Goal: Task Accomplishment & Management: Use online tool/utility

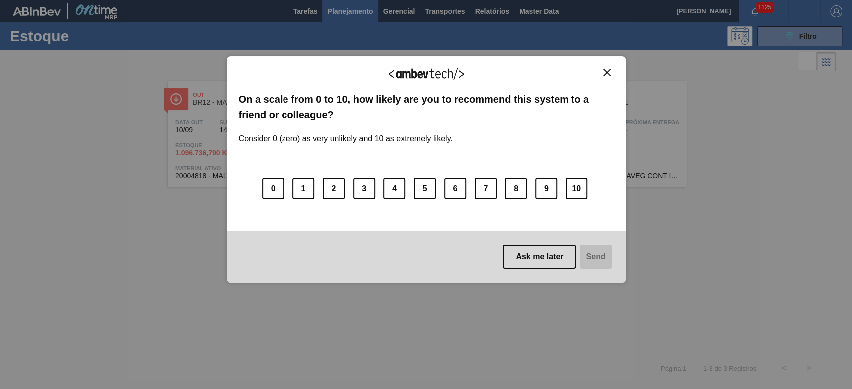
click at [580, 70] on img "Close" at bounding box center [606, 72] width 7 height 7
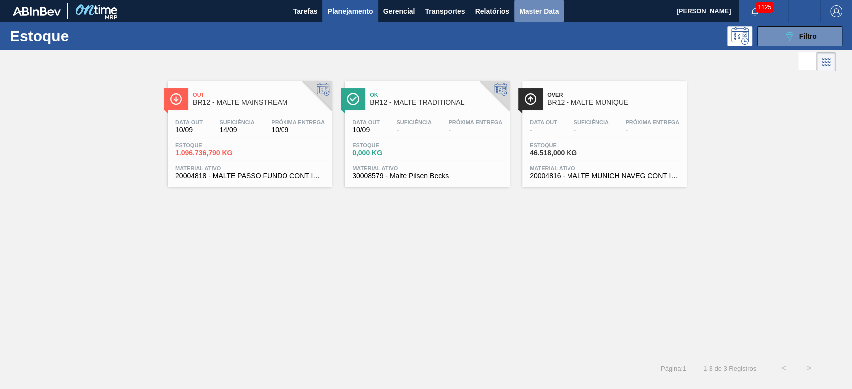
click at [554, 14] on span "Master Data" at bounding box center [538, 11] width 39 height 12
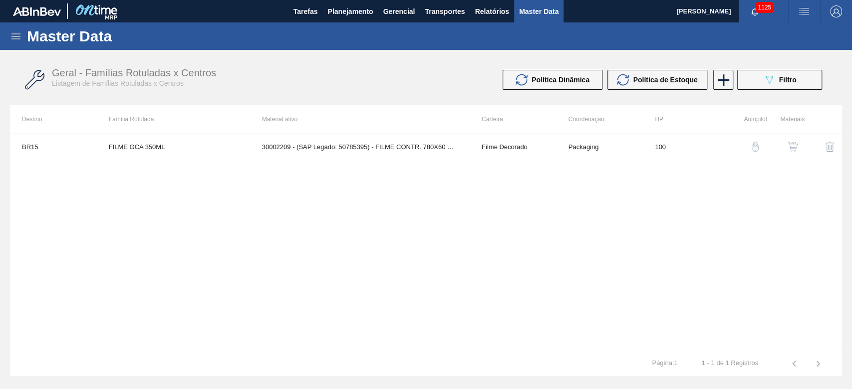
click at [19, 35] on icon at bounding box center [15, 36] width 9 height 6
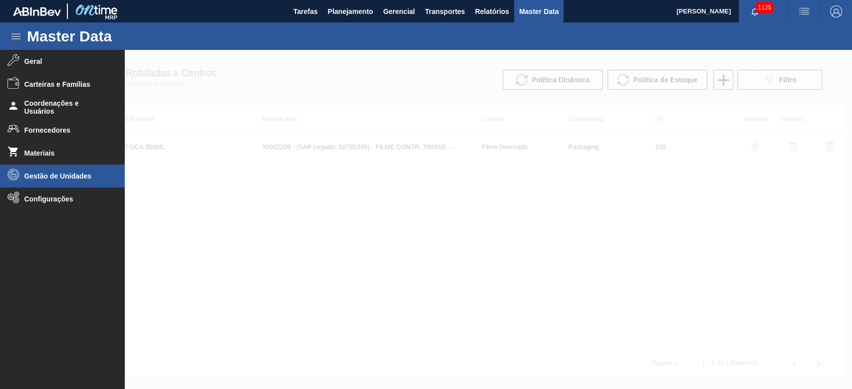
click at [37, 178] on span "Gestão de Unidades" at bounding box center [65, 176] width 82 height 8
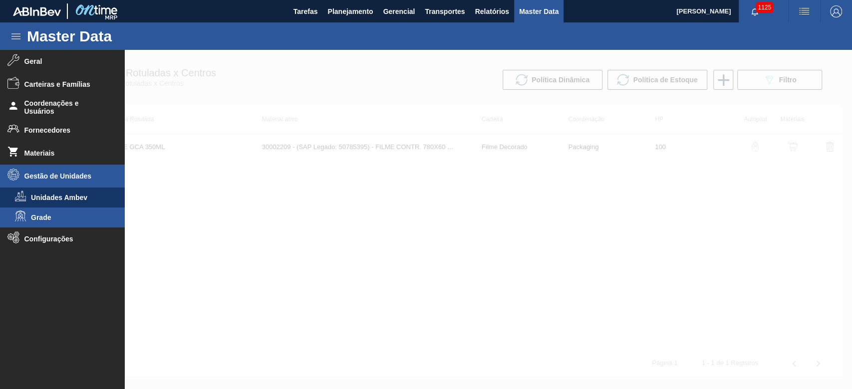
click at [34, 216] on span "Grade" at bounding box center [69, 218] width 77 height 8
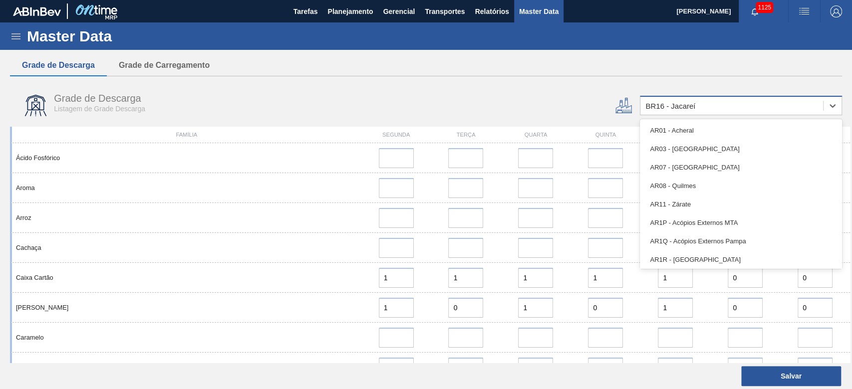
click at [580, 106] on div "BR16 - Jacareí" at bounding box center [670, 106] width 50 height 8
type input "10"
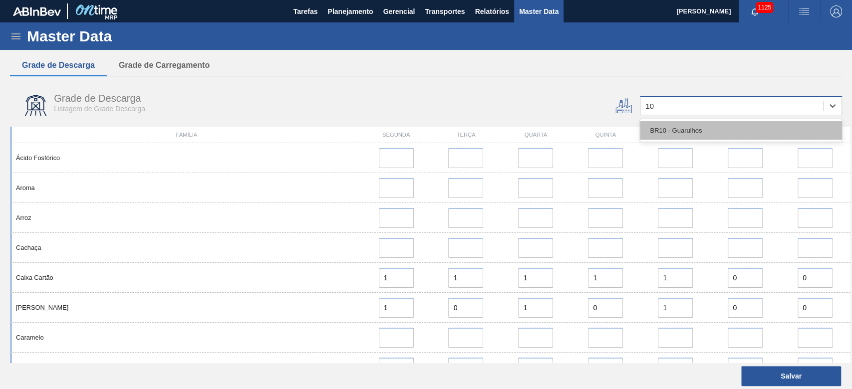
click at [580, 128] on div "BR10 - Guarulhos" at bounding box center [741, 130] width 202 height 18
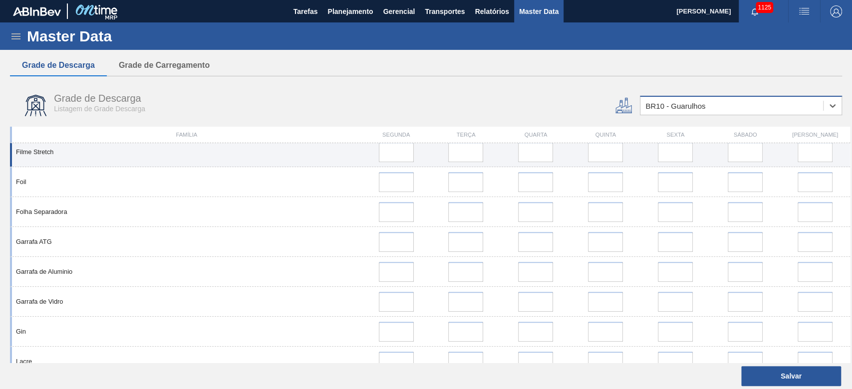
scroll to position [732, 0]
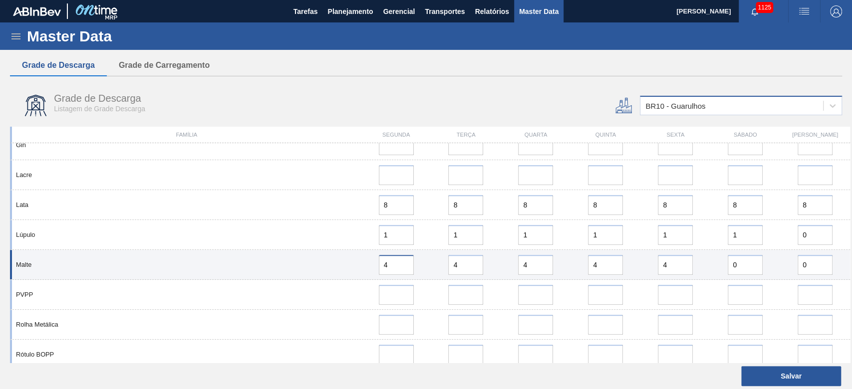
drag, startPoint x: 331, startPoint y: 263, endPoint x: 319, endPoint y: 261, distance: 12.6
click at [322, 262] on div "Malte 4 4 4 4 4 0 0" at bounding box center [430, 265] width 840 height 30
drag, startPoint x: 392, startPoint y: 260, endPoint x: 321, endPoint y: 263, distance: 71.4
click at [321, 263] on div "Malte 5 4 4 4 4 0 0" at bounding box center [430, 265] width 840 height 30
type input "5"
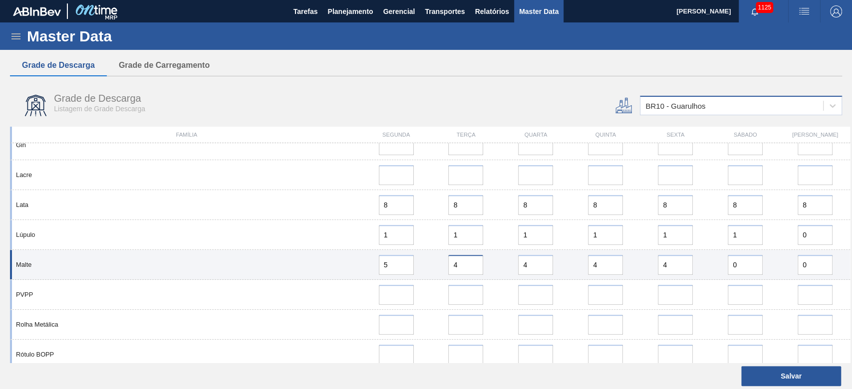
drag, startPoint x: 479, startPoint y: 264, endPoint x: 383, endPoint y: 270, distance: 95.5
click at [386, 265] on div "Malte 5 4 4 4 4 0 0" at bounding box center [430, 265] width 840 height 30
paste input "5"
type input "5"
drag, startPoint x: 533, startPoint y: 268, endPoint x: 463, endPoint y: 269, distance: 69.9
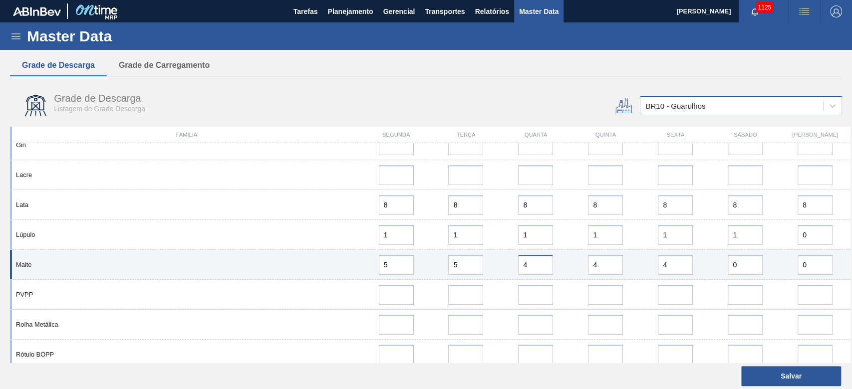
click at [463, 265] on div "Malte 5 5 4 4 4 0 0" at bounding box center [430, 265] width 840 height 30
paste input "5"
type input "5"
drag, startPoint x: 586, startPoint y: 266, endPoint x: 559, endPoint y: 266, distance: 27.0
click at [559, 265] on div "Malte 5 5 5 4 4 0 0" at bounding box center [430, 265] width 840 height 30
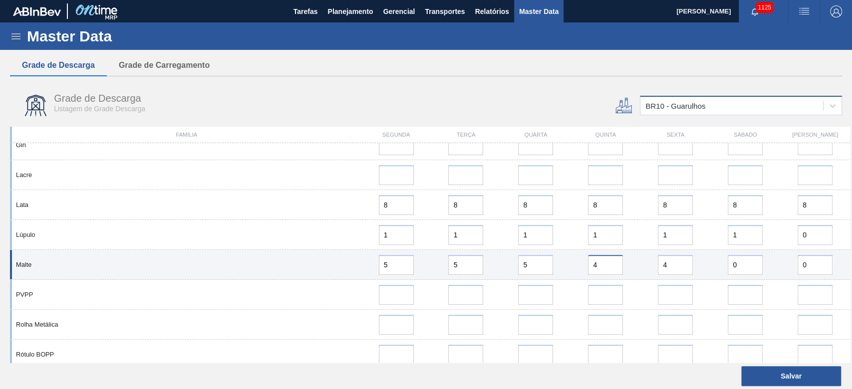
paste input "5"
type input "5"
drag, startPoint x: 680, startPoint y: 265, endPoint x: 588, endPoint y: 275, distance: 92.5
click at [580, 265] on div "Malte 5 5 5 5 4 0 0" at bounding box center [430, 265] width 840 height 30
paste input "5"
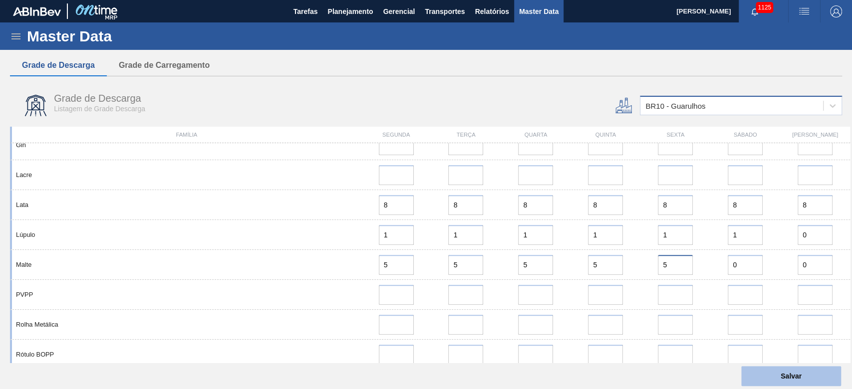
type input "5"
click at [580, 265] on button "Salvar" at bounding box center [791, 376] width 100 height 20
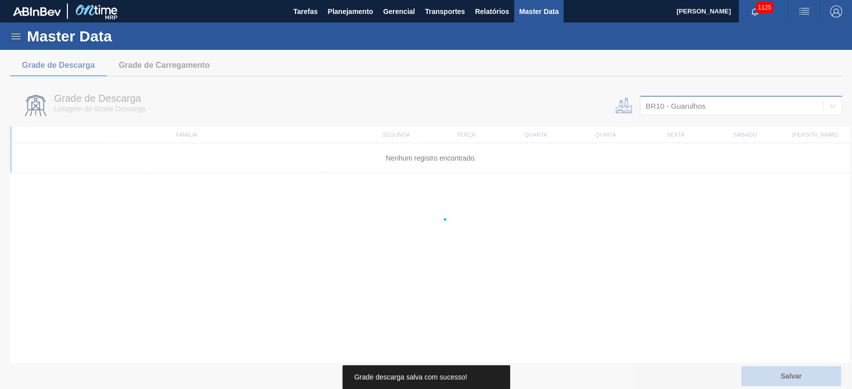
scroll to position [0, 0]
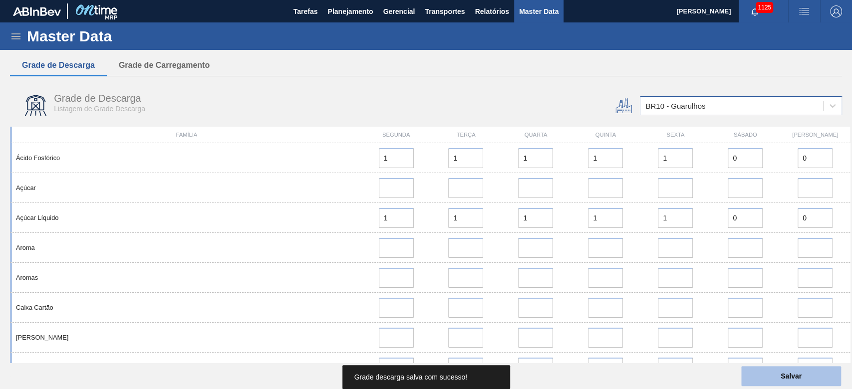
click at [580, 265] on button "Salvar" at bounding box center [791, 376] width 100 height 20
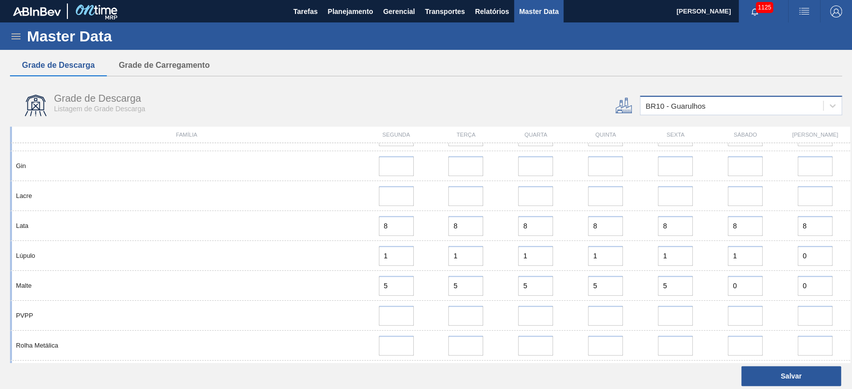
scroll to position [732, 0]
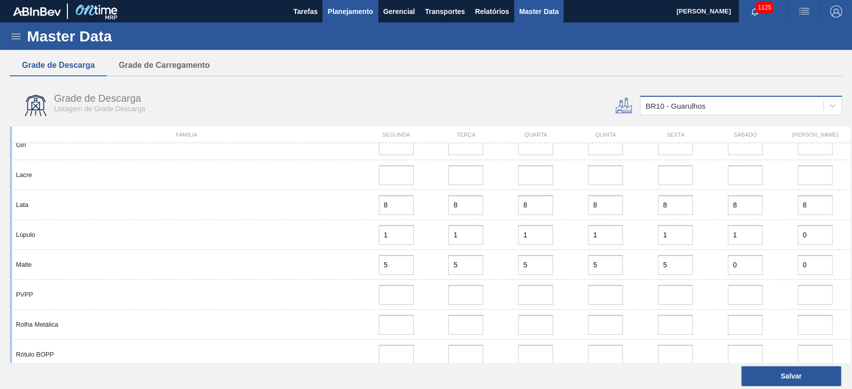
click at [334, 15] on span "Planejamento" at bounding box center [349, 11] width 45 height 12
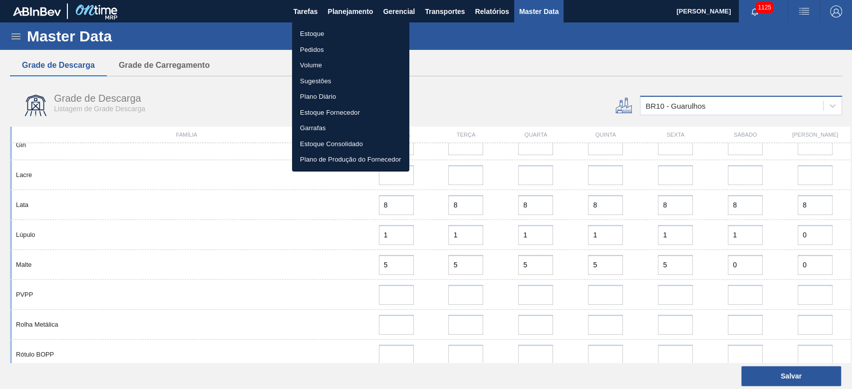
click at [317, 34] on li "Estoque" at bounding box center [350, 34] width 117 height 16
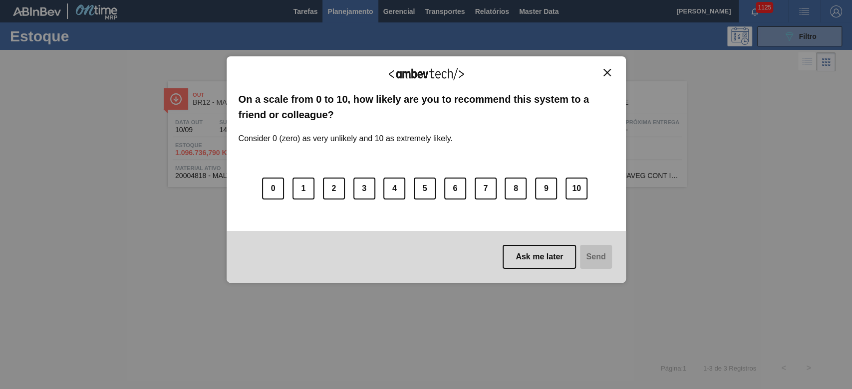
click at [580, 71] on img "Close" at bounding box center [606, 72] width 7 height 7
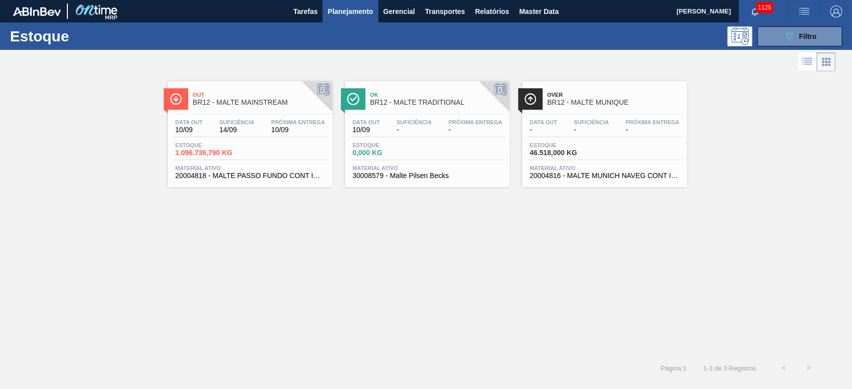
click at [449, 256] on div "Out BR12 - MALTE MAINSTREAM Data out 10/09 Suficiência 14/09 Próxima Entrega 10…" at bounding box center [426, 215] width 852 height 282
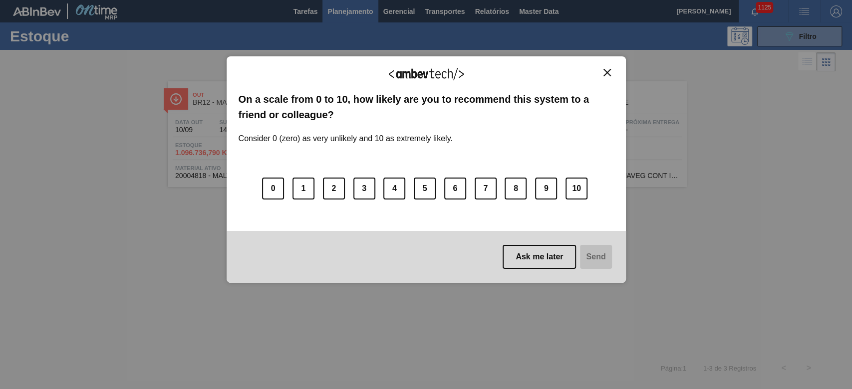
click at [609, 75] on img "Close" at bounding box center [606, 72] width 7 height 7
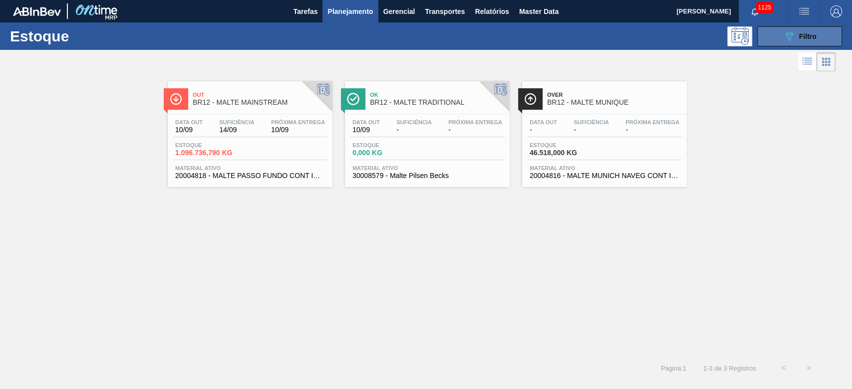
drag, startPoint x: 788, startPoint y: 35, endPoint x: 782, endPoint y: 38, distance: 7.0
click at [788, 35] on icon "089F7B8B-B2A5-4AFE-B5C0-19BA573D28AC" at bounding box center [789, 36] width 12 height 12
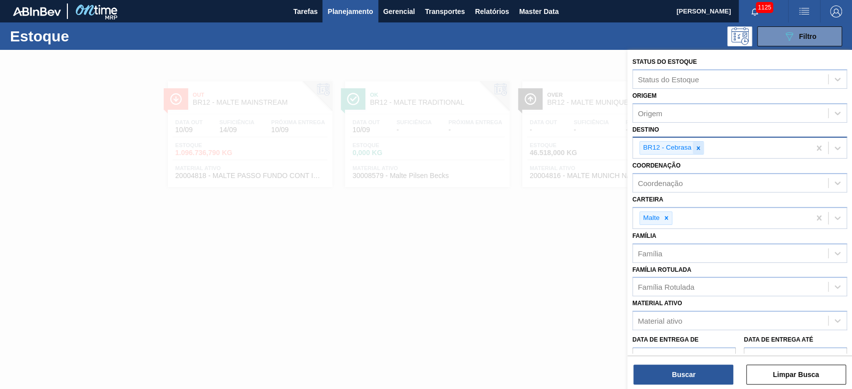
click at [699, 143] on div at bounding box center [698, 148] width 11 height 12
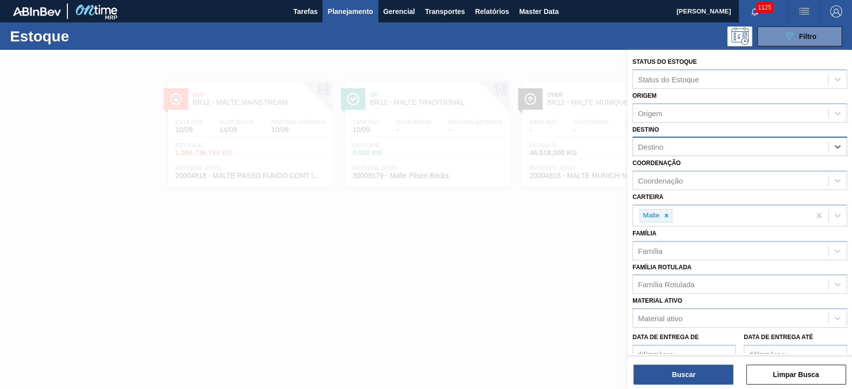
type input "13"
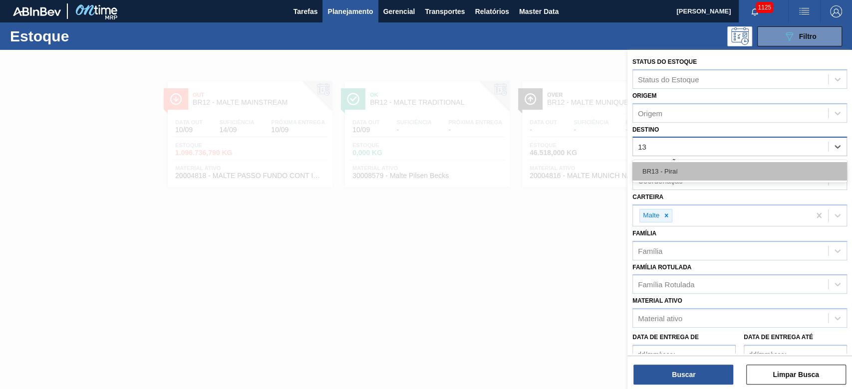
click at [672, 171] on div "BR13 - Piraí" at bounding box center [739, 171] width 215 height 18
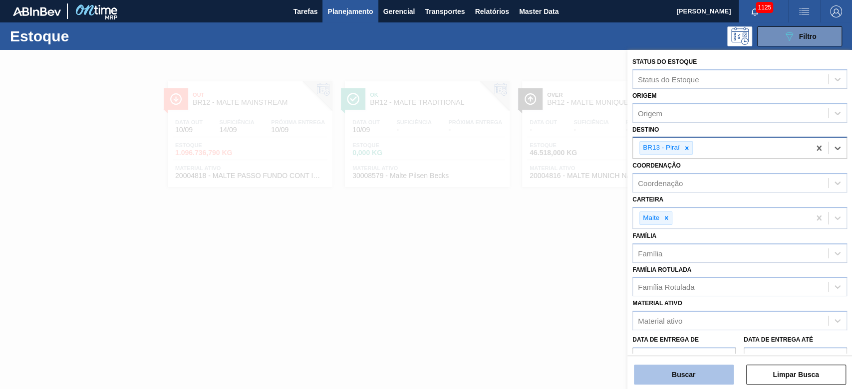
click at [672, 369] on button "Buscar" at bounding box center [684, 375] width 100 height 20
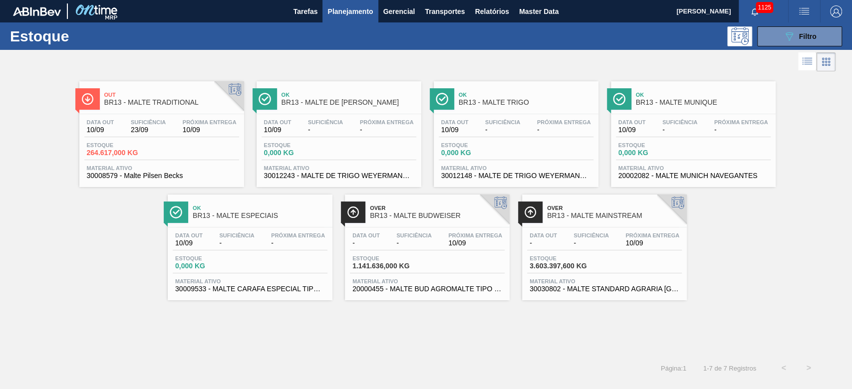
click at [151, 143] on span "Estoque" at bounding box center [122, 145] width 70 height 6
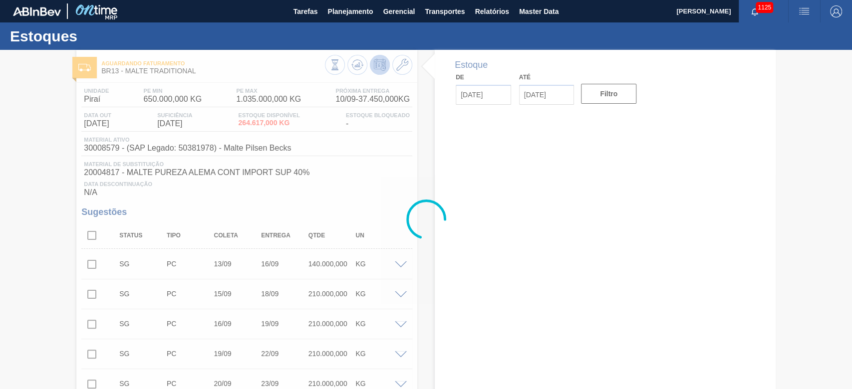
type input "10/09/2025"
type input "30/10/2025"
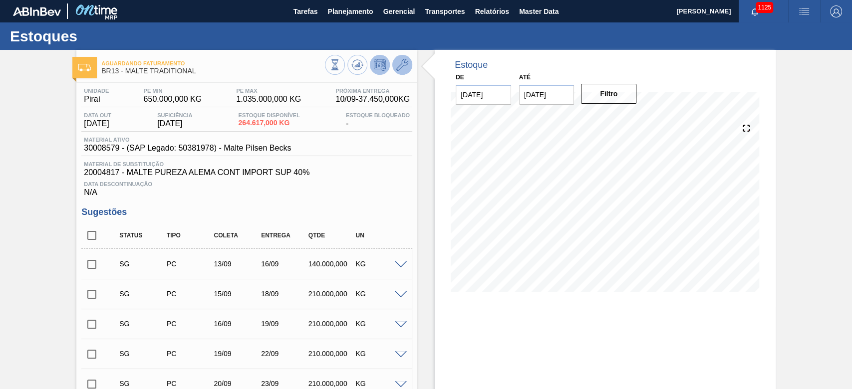
click at [401, 56] on button at bounding box center [402, 65] width 20 height 20
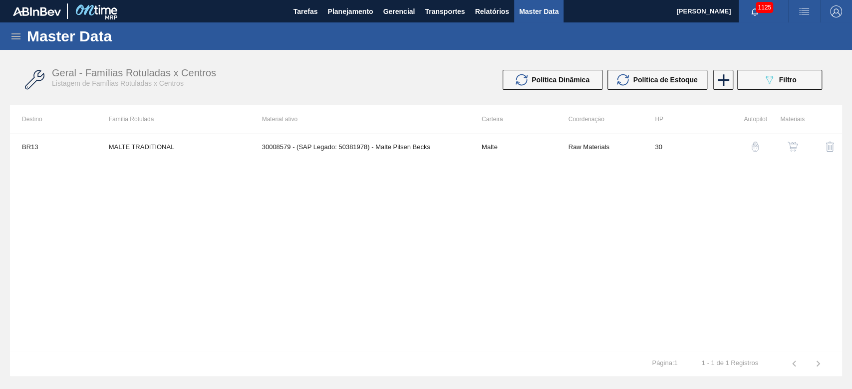
click at [792, 147] on img "button" at bounding box center [793, 147] width 10 height 10
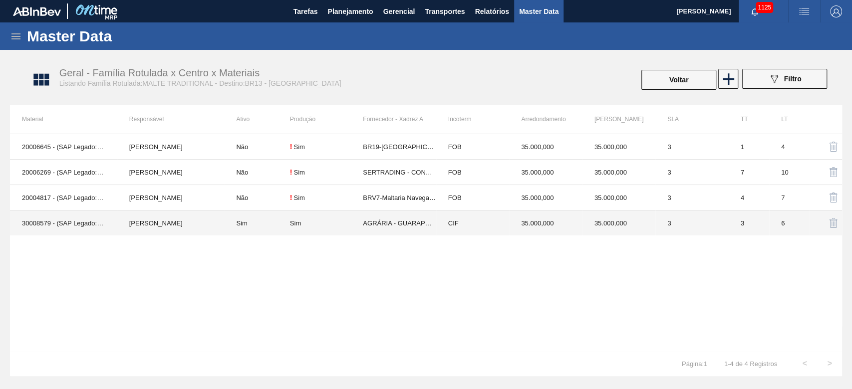
click at [273, 224] on td "Sim" at bounding box center [256, 223] width 65 height 25
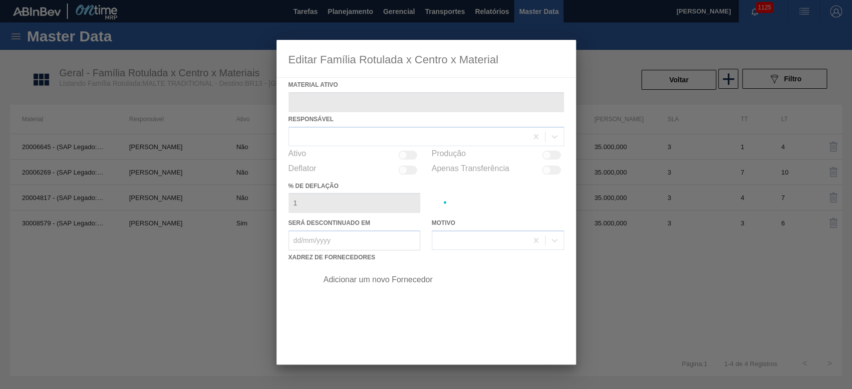
type ativo "30008579 - (SAP Legado: 50381978) - Malte Pilsen Becks"
checkbox input "true"
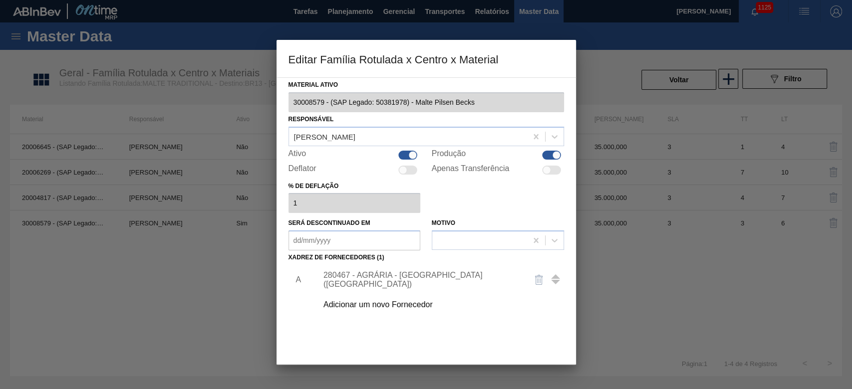
click at [356, 278] on div "280467 - AGRÁRIA - GUARAPUAVA (PR)" at bounding box center [421, 280] width 196 height 18
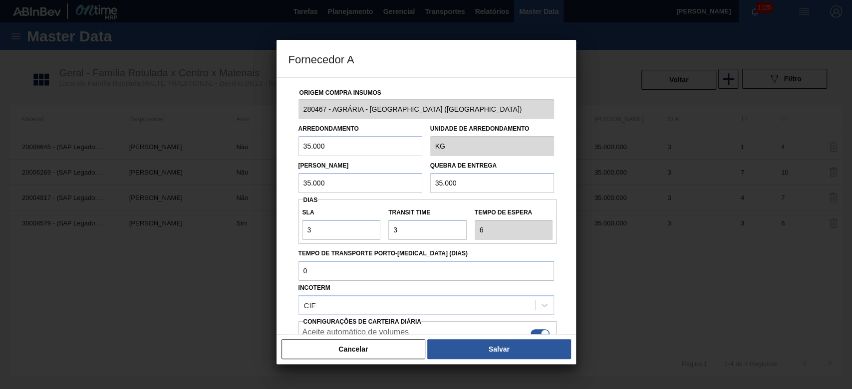
drag, startPoint x: 329, startPoint y: 146, endPoint x: 260, endPoint y: 134, distance: 70.4
click at [273, 134] on div "Fornecedor A Origem Compra Insumos 280467 - AGRÁRIA - GUARAPUAVA (PR) Arredonda…" at bounding box center [426, 194] width 852 height 389
type input "44.000"
drag, startPoint x: 336, startPoint y: 145, endPoint x: 248, endPoint y: 148, distance: 88.4
click at [248, 148] on div "Fornecedor A Origem Compra Insumos 280467 - AGRÁRIA - GUARAPUAVA (PR) Arredonda…" at bounding box center [426, 194] width 852 height 389
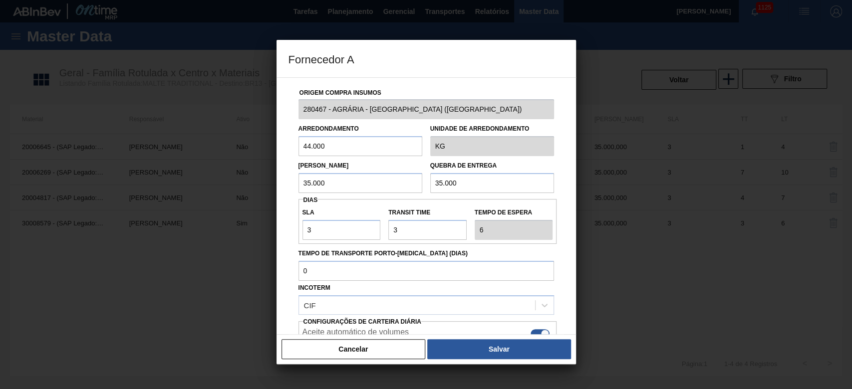
drag, startPoint x: 323, startPoint y: 188, endPoint x: 251, endPoint y: 187, distance: 72.4
click at [254, 187] on div "Fornecedor A Origem Compra Insumos 280467 - AGRÁRIA - GUARAPUAVA (PR) Arredonda…" at bounding box center [426, 194] width 852 height 389
paste input "44"
type input "44.000"
drag, startPoint x: 482, startPoint y: 179, endPoint x: 367, endPoint y: 188, distance: 114.6
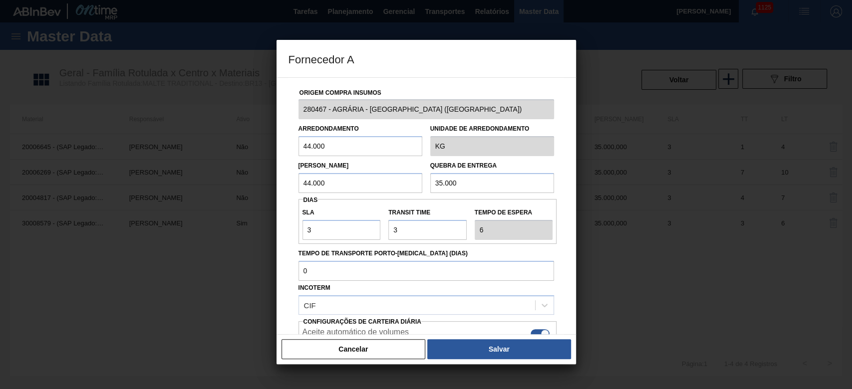
click at [368, 187] on div "Lote Mínimo 44.000 Quebra de entrega 35.000" at bounding box center [426, 174] width 264 height 37
paste input "44"
type input "44.000"
click at [482, 345] on button "Salvar" at bounding box center [498, 349] width 143 height 20
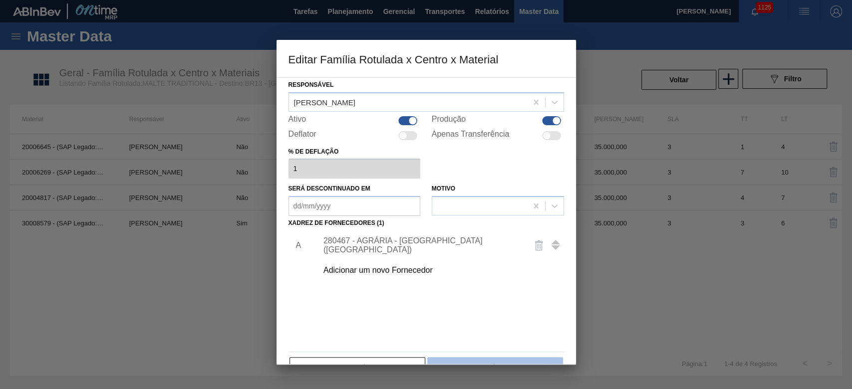
scroll to position [60, 0]
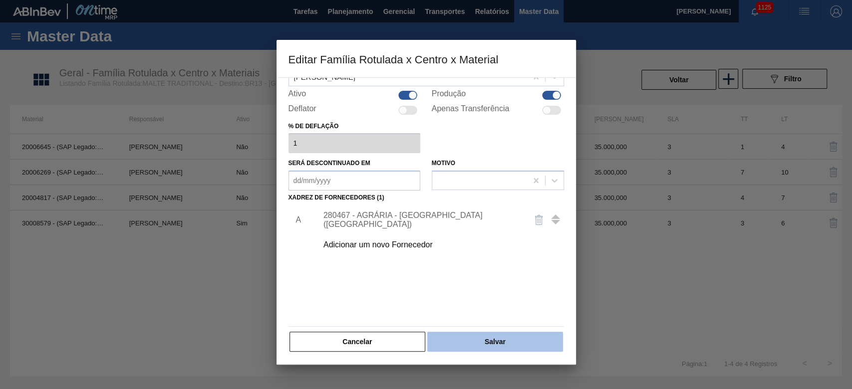
click at [511, 338] on button "Salvar" at bounding box center [494, 342] width 135 height 20
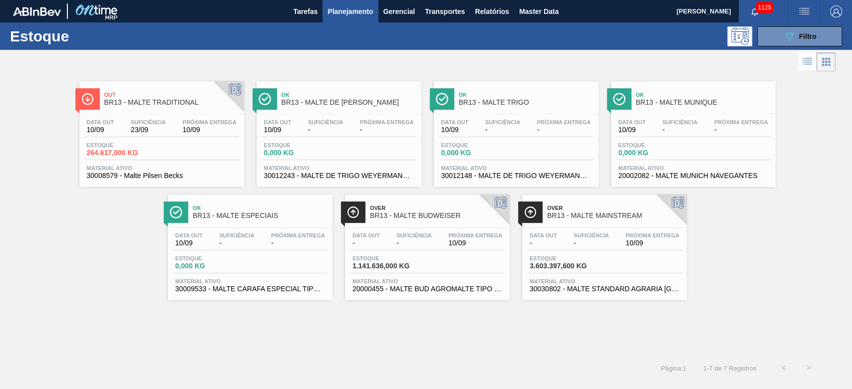
click at [655, 140] on div "Data out 10/09 Suficiência - Próxima Entrega - Estoque 0,000 KG Material ativo …" at bounding box center [693, 148] width 165 height 68
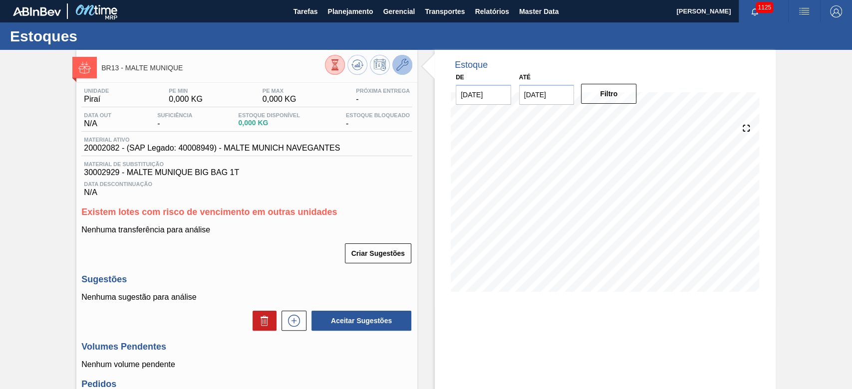
click at [407, 62] on icon at bounding box center [402, 65] width 12 height 12
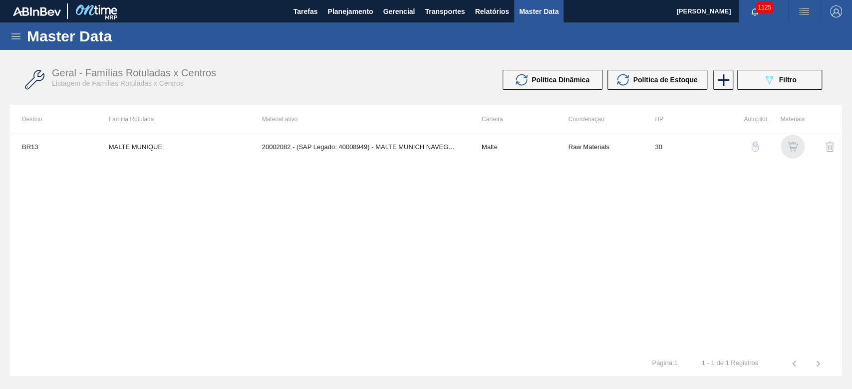
click at [797, 145] on img "button" at bounding box center [793, 147] width 10 height 10
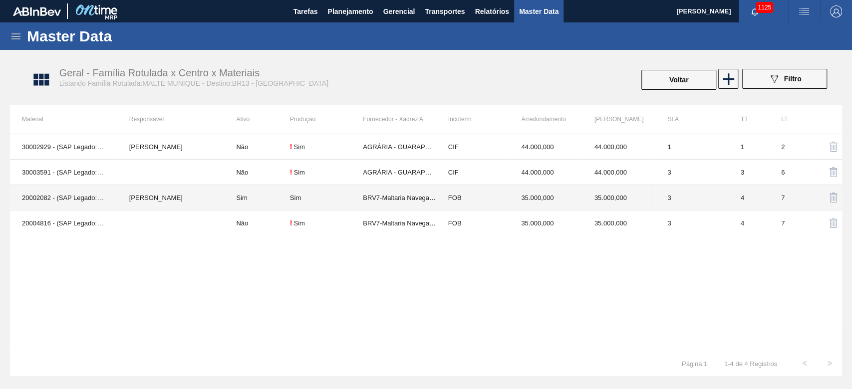
click at [270, 195] on td "Sim" at bounding box center [256, 197] width 65 height 25
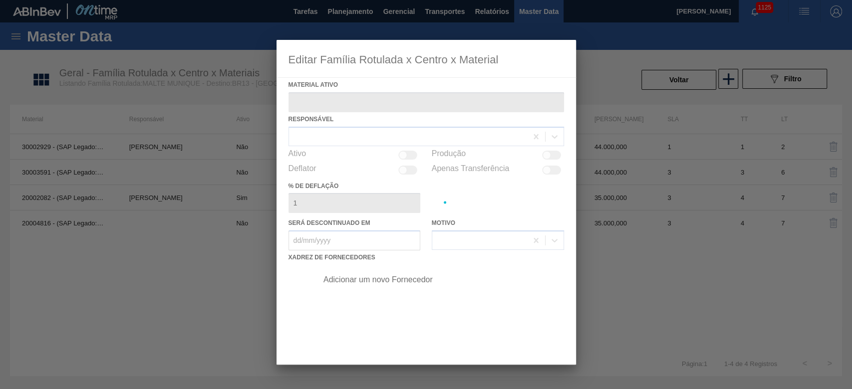
type ativo "20002082 - (SAP Legado: 40008949) - MALTE MUNICH NAVEGANTES"
checkbox input "true"
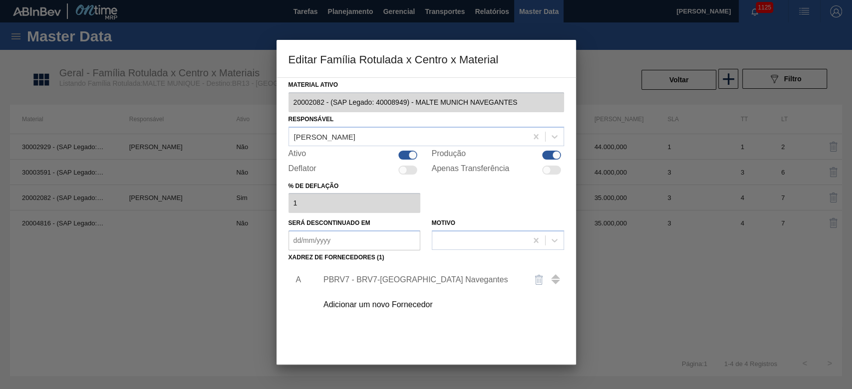
click at [357, 278] on div "PBRV7 - BRV7-Maltaria Navegantes" at bounding box center [421, 279] width 196 height 9
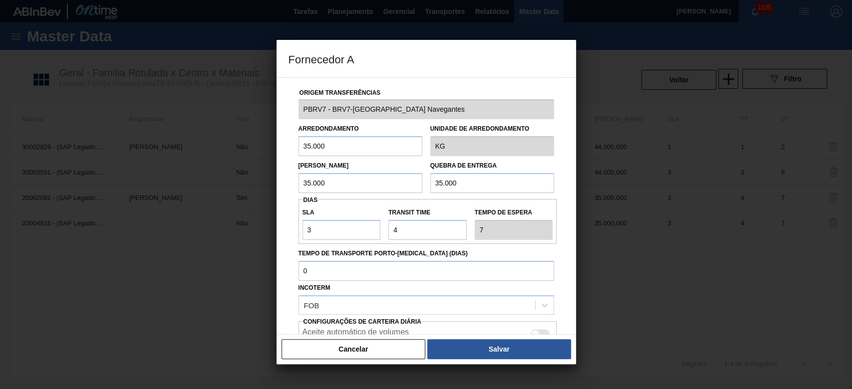
drag, startPoint x: 345, startPoint y: 145, endPoint x: 253, endPoint y: 142, distance: 91.9
click at [255, 142] on div "Fornecedor A Origem Transferências PBRV7 - BRV7-Maltaria Navegantes Arredondame…" at bounding box center [426, 194] width 852 height 389
paste input "44"
type input "44.000"
drag, startPoint x: 340, startPoint y: 182, endPoint x: 271, endPoint y: 178, distance: 69.5
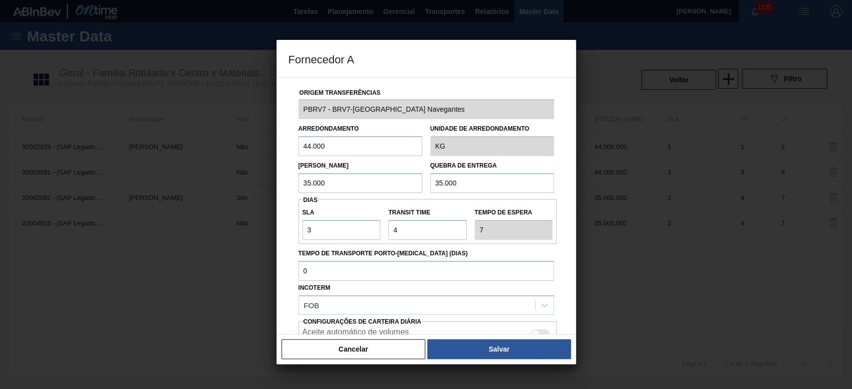
click at [273, 177] on div "Fornecedor A Origem Transferências PBRV7 - BRV7-Maltaria Navegantes Arredondame…" at bounding box center [426, 194] width 852 height 389
paste input "44"
type input "44.000"
drag, startPoint x: 469, startPoint y: 183, endPoint x: 355, endPoint y: 187, distance: 113.9
click at [359, 186] on div "Lote Mínimo 44.000 Quebra de entrega 35.000" at bounding box center [426, 174] width 264 height 37
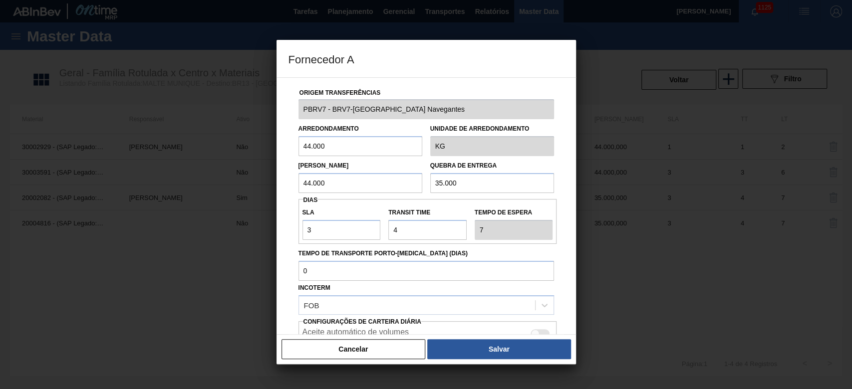
paste input "44"
type input "44.000"
click at [489, 345] on button "Salvar" at bounding box center [498, 349] width 143 height 20
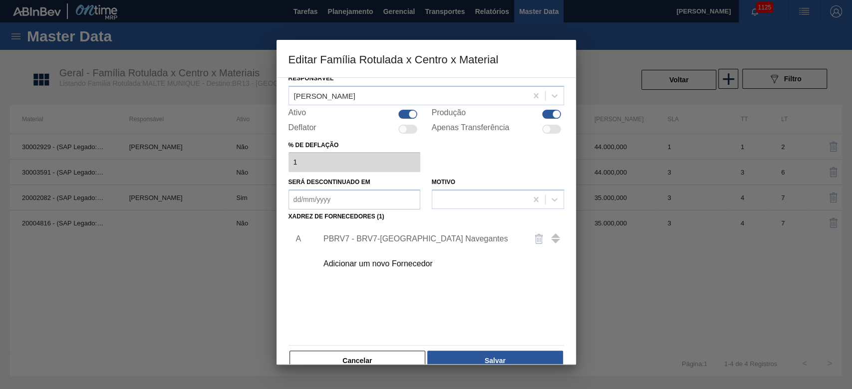
scroll to position [60, 0]
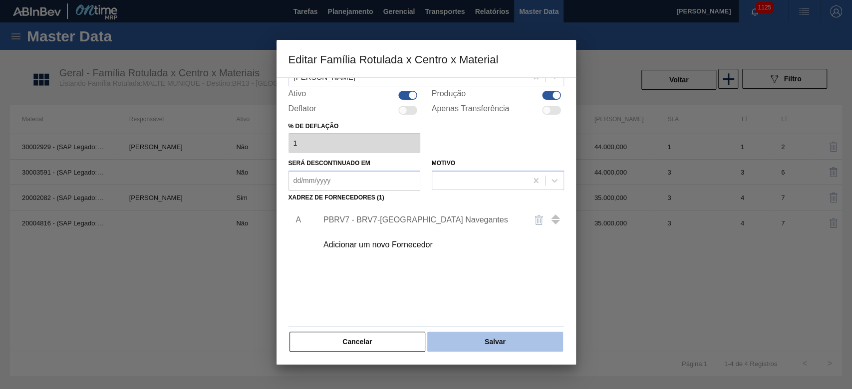
click at [511, 344] on button "Salvar" at bounding box center [494, 342] width 135 height 20
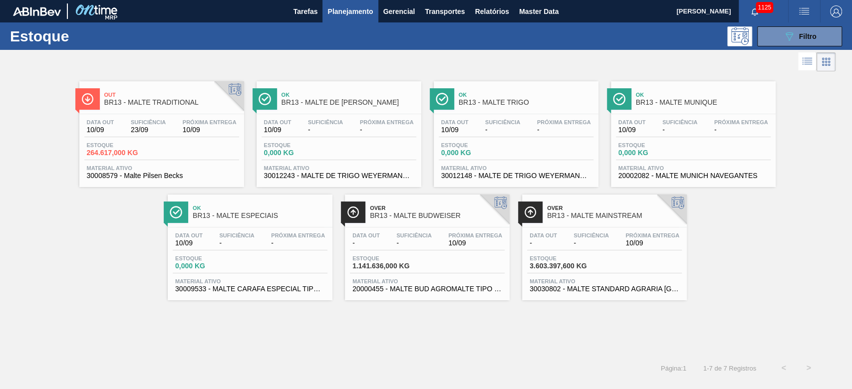
click at [436, 254] on div "Data out - Suficiência - Próxima Entrega 10/09 Estoque 1.141.636,000 KG Materia…" at bounding box center [427, 262] width 165 height 68
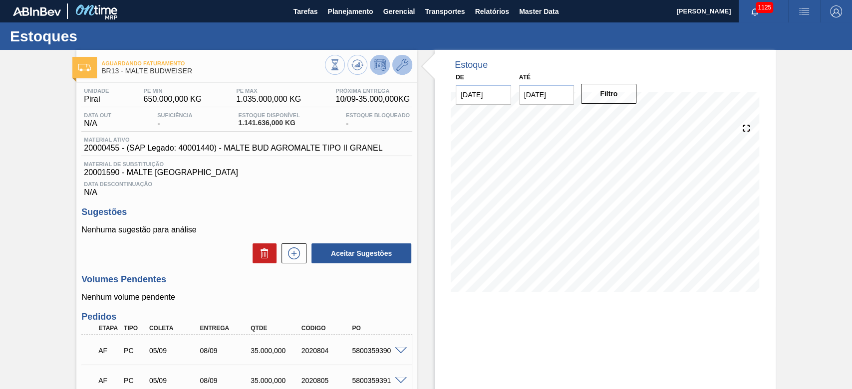
click at [399, 64] on icon at bounding box center [402, 65] width 12 height 12
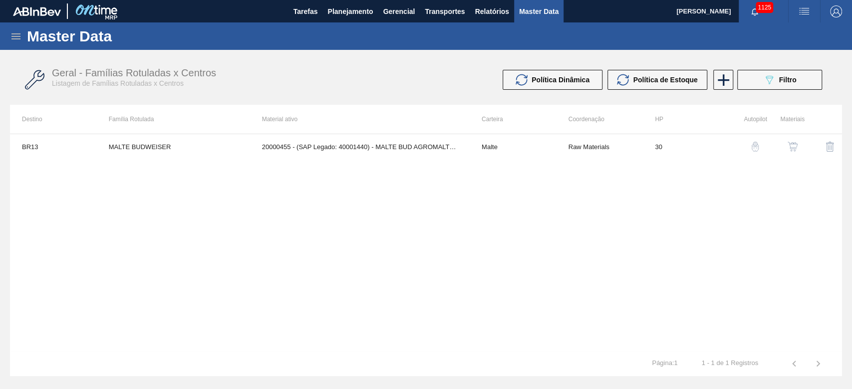
click at [797, 148] on img "button" at bounding box center [793, 147] width 10 height 10
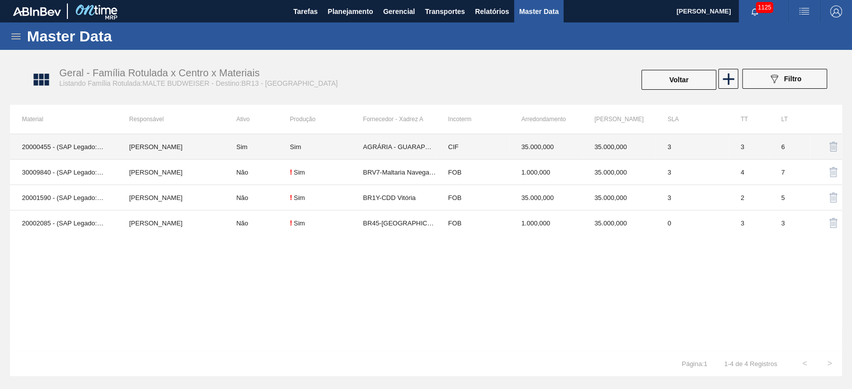
click at [270, 150] on td "Sim" at bounding box center [256, 146] width 65 height 25
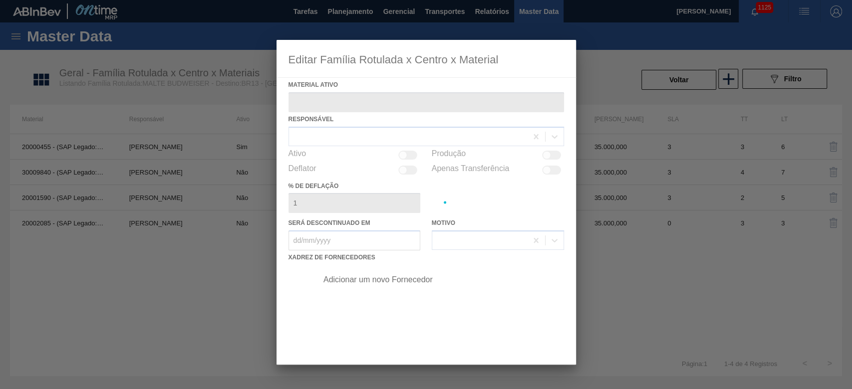
type ativo "20000455 - (SAP Legado: 40001440) - MALTE BUD AGROMALTE TIPO II GRANEL"
checkbox input "true"
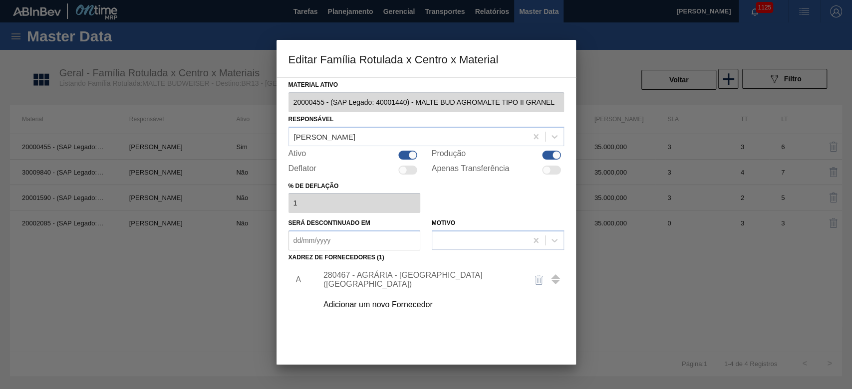
click at [389, 274] on div "280467 - AGRÁRIA - GUARAPUAVA (PR)" at bounding box center [438, 279] width 252 height 25
click at [390, 282] on div "280467 - AGRÁRIA - GUARAPUAVA (PR)" at bounding box center [421, 280] width 196 height 18
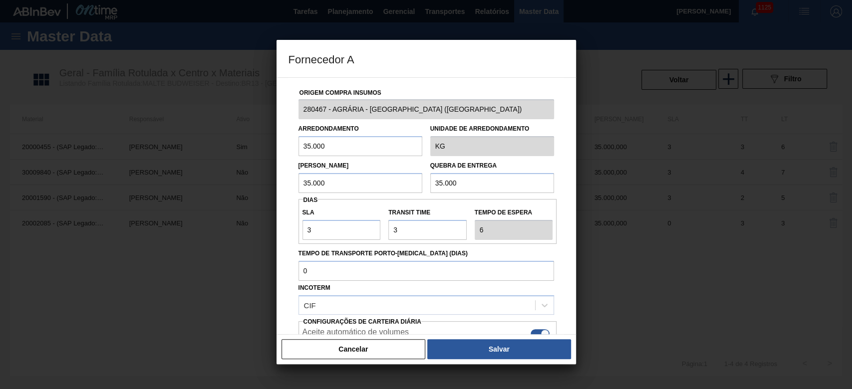
drag, startPoint x: 335, startPoint y: 148, endPoint x: 227, endPoint y: 152, distance: 108.9
click at [228, 151] on div "Fornecedor A Origem Compra Insumos 280467 - AGRÁRIA - GUARAPUAVA (PR) Arredonda…" at bounding box center [426, 194] width 852 height 389
paste input "44"
type input "44.000"
click at [226, 189] on div "Fornecedor A Origem Compra Insumos 280467 - AGRÁRIA - GUARAPUAVA (PR) Arredonda…" at bounding box center [426, 194] width 852 height 389
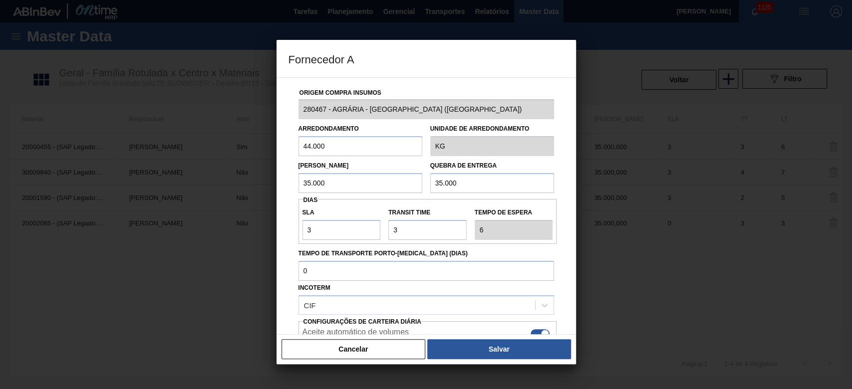
paste input "44"
type input "44.000"
click at [327, 193] on div "Lote Mínimo 44.000 Quebra de entrega 35.000" at bounding box center [426, 174] width 264 height 37
paste input "44"
type input "44.000"
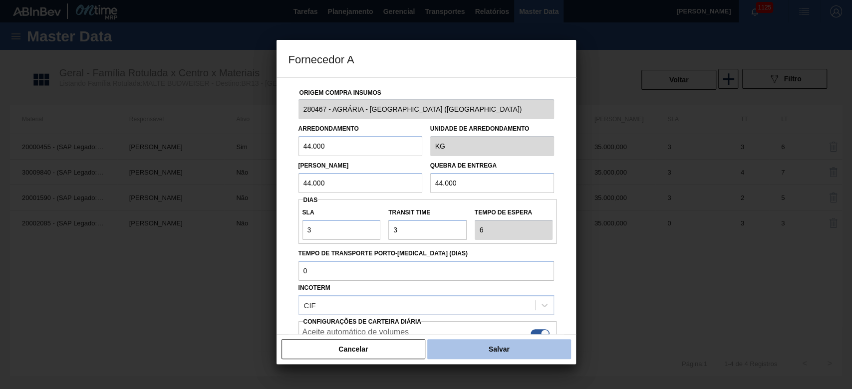
click at [493, 352] on button "Salvar" at bounding box center [498, 349] width 143 height 20
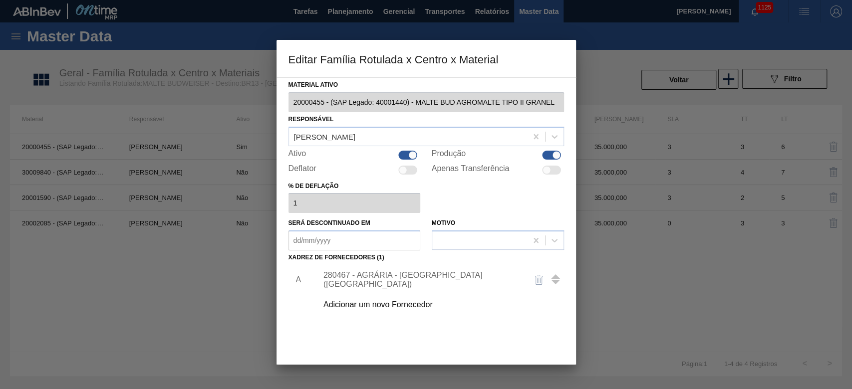
scroll to position [60, 0]
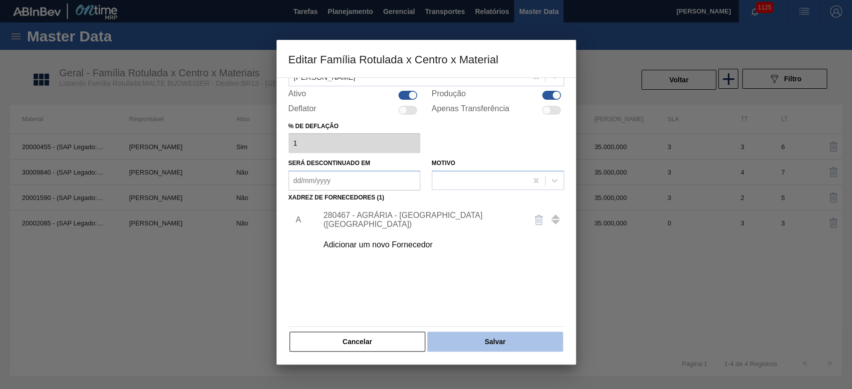
click at [512, 345] on button "Salvar" at bounding box center [494, 342] width 135 height 20
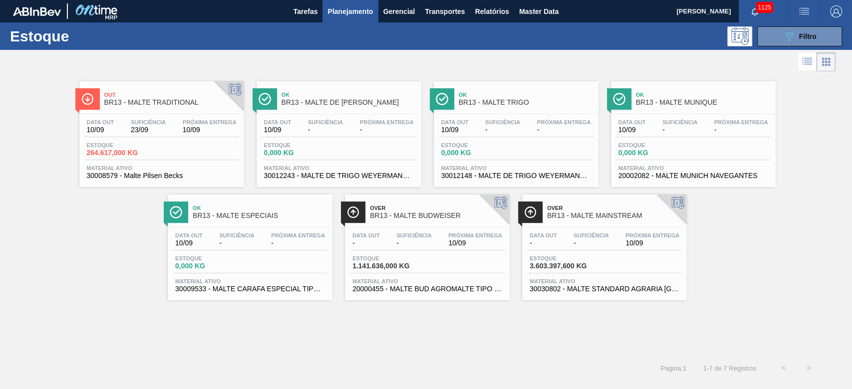
click at [552, 234] on span "Data out" at bounding box center [543, 236] width 27 height 6
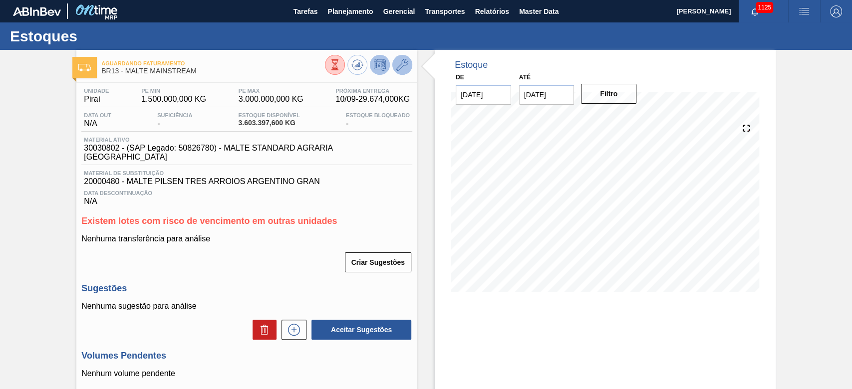
click at [403, 65] on icon at bounding box center [402, 65] width 12 height 12
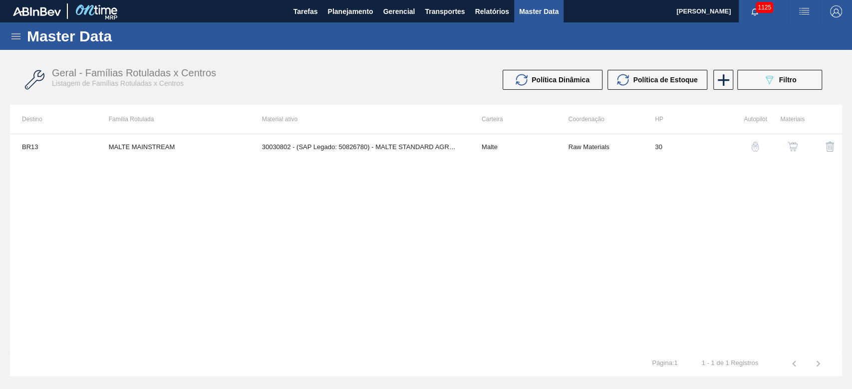
click at [794, 148] on img "button" at bounding box center [793, 147] width 10 height 10
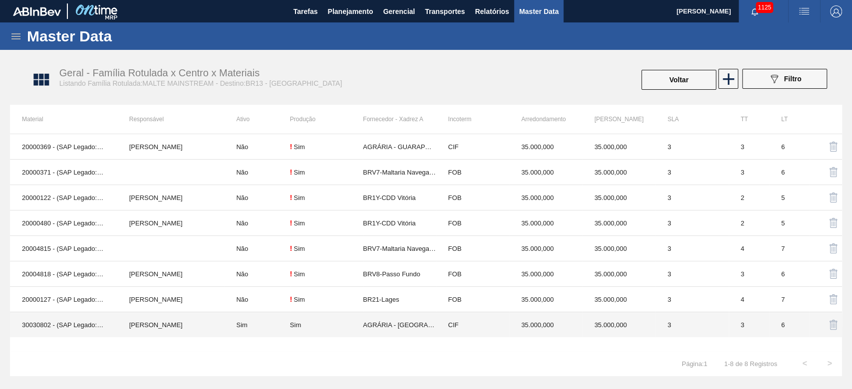
click at [266, 327] on td "Sim" at bounding box center [256, 324] width 65 height 25
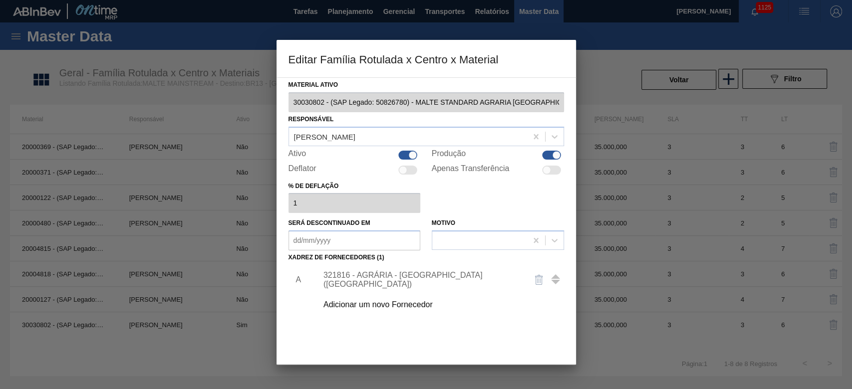
click at [358, 279] on div "321816 - AGRÁRIA - PONTA GROSSA (PR)" at bounding box center [421, 280] width 196 height 18
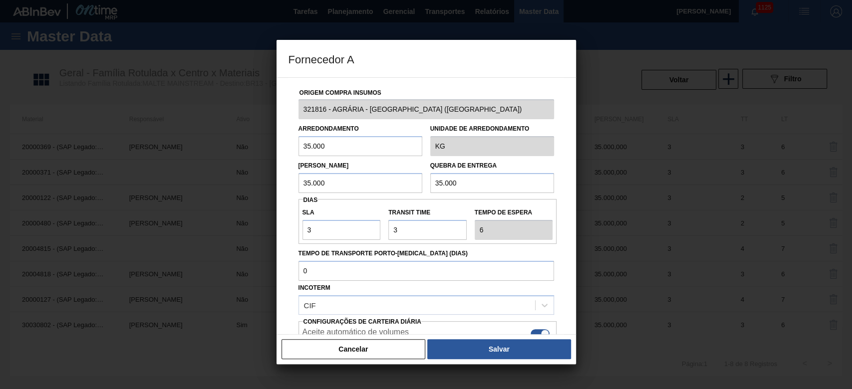
drag, startPoint x: 331, startPoint y: 149, endPoint x: 260, endPoint y: 148, distance: 71.4
click at [261, 147] on div "Fornecedor A Origem Compra Insumos 321816 - AGRÁRIA - PONTA GROSSA (PR) Arredon…" at bounding box center [426, 194] width 852 height 389
paste input "44"
type input "44.000"
drag, startPoint x: 340, startPoint y: 186, endPoint x: 255, endPoint y: 183, distance: 85.4
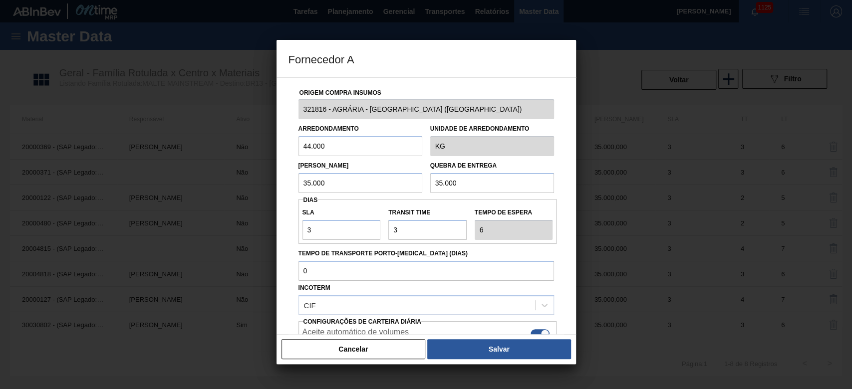
click at [260, 181] on div "Fornecedor A Origem Compra Insumos 321816 - AGRÁRIA - PONTA GROSSA (PR) Arredon…" at bounding box center [426, 194] width 852 height 389
paste input "44"
type input "44.000"
drag, startPoint x: 478, startPoint y: 182, endPoint x: 373, endPoint y: 187, distance: 104.9
click at [376, 187] on div "Lote Mínimo 44.000 Quebra de entrega 35.000" at bounding box center [426, 174] width 264 height 37
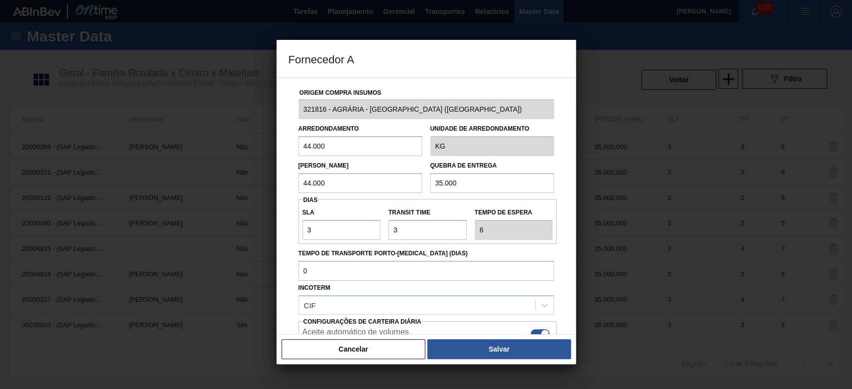
paste input "44"
type input "44.000"
click at [490, 350] on button "Salvar" at bounding box center [498, 349] width 143 height 20
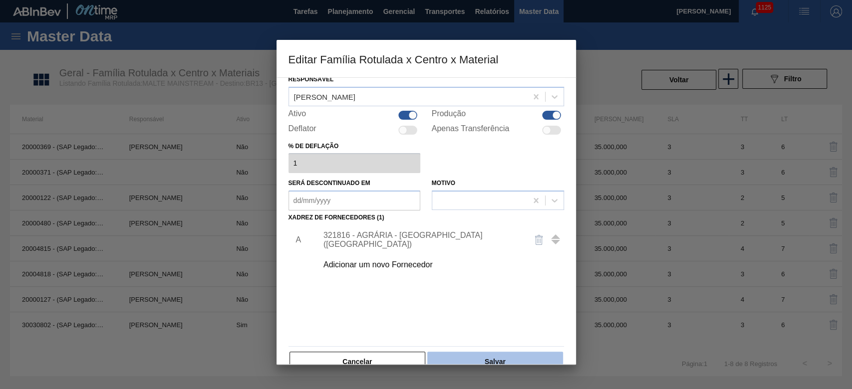
scroll to position [60, 0]
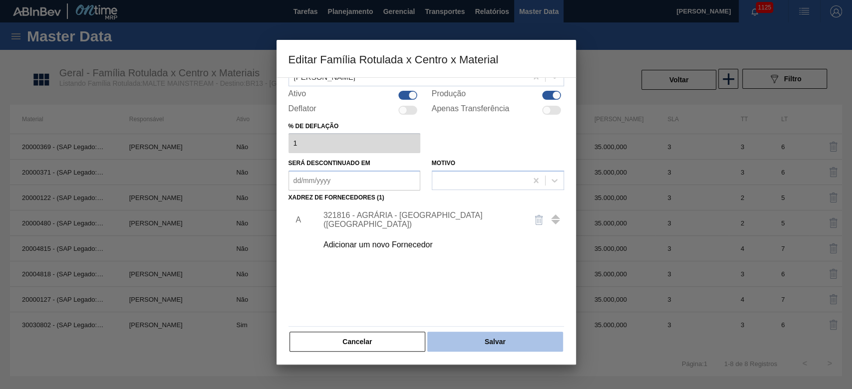
click at [511, 338] on button "Salvar" at bounding box center [494, 342] width 135 height 20
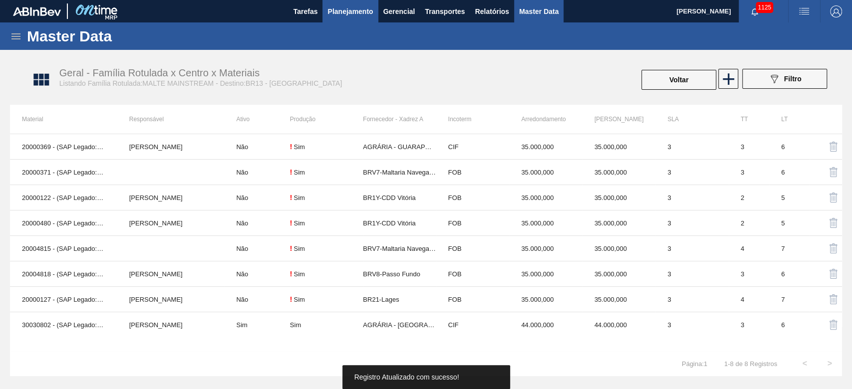
click at [340, 7] on span "Planejamento" at bounding box center [349, 11] width 45 height 12
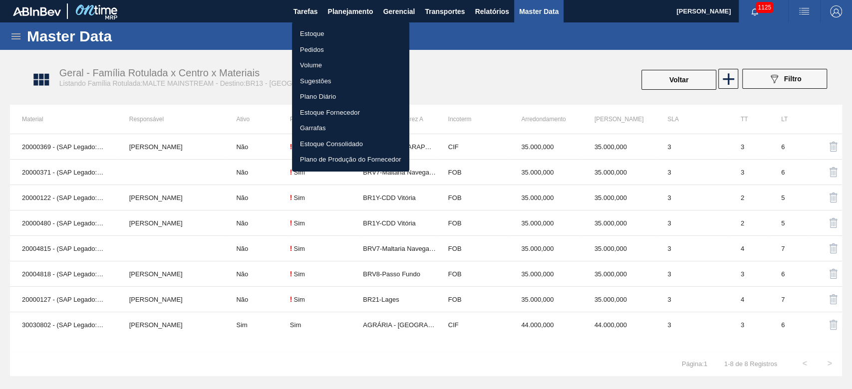
click at [307, 32] on li "Estoque" at bounding box center [350, 34] width 117 height 16
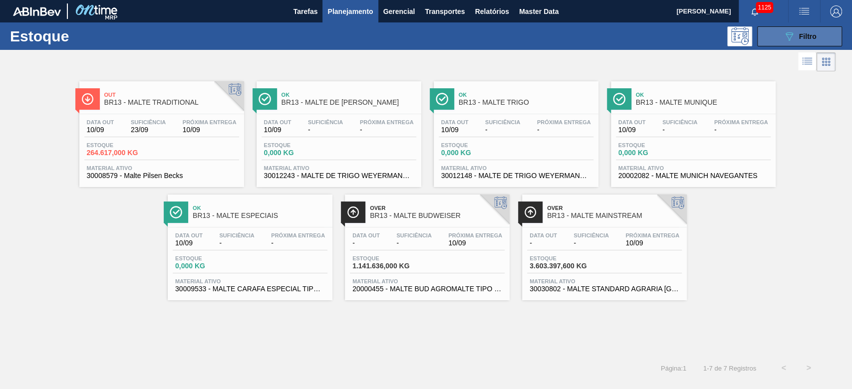
click at [799, 39] on span "Filtro" at bounding box center [807, 36] width 17 height 8
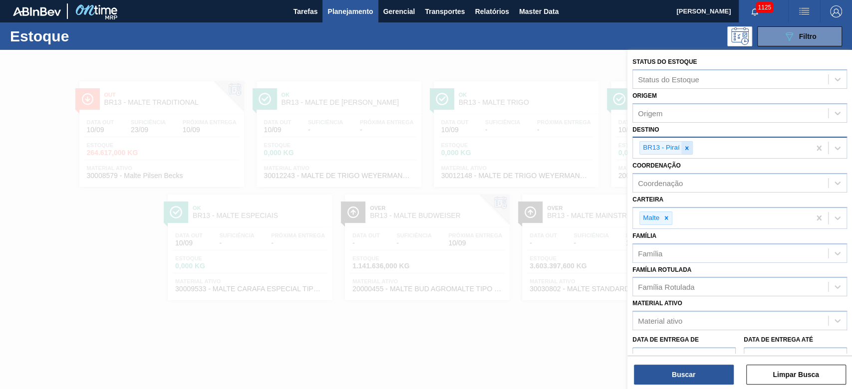
click at [687, 145] on icon at bounding box center [686, 148] width 7 height 7
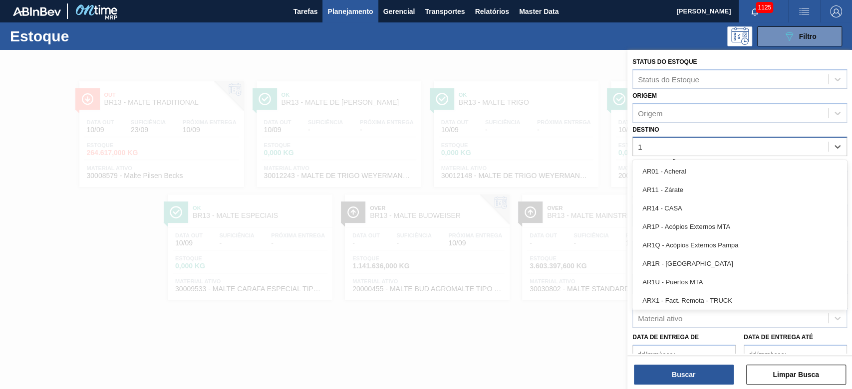
type input "11"
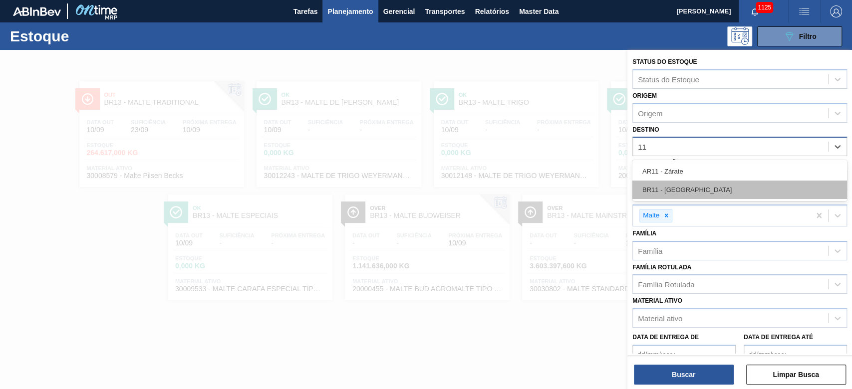
click at [668, 186] on div "BR11 - São Luís" at bounding box center [739, 190] width 215 height 18
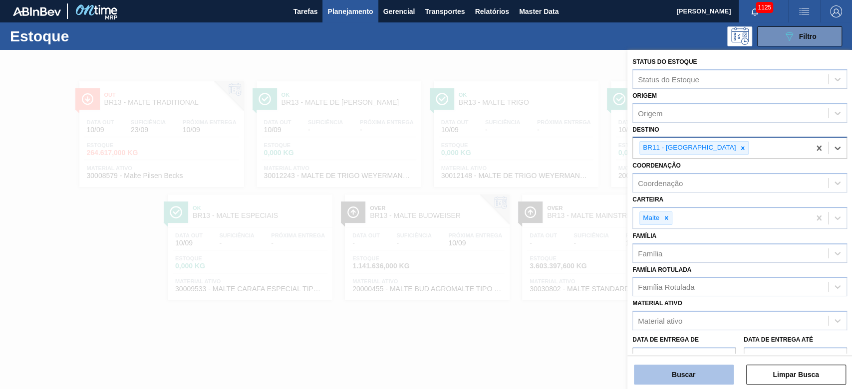
click at [664, 377] on button "Buscar" at bounding box center [684, 375] width 100 height 20
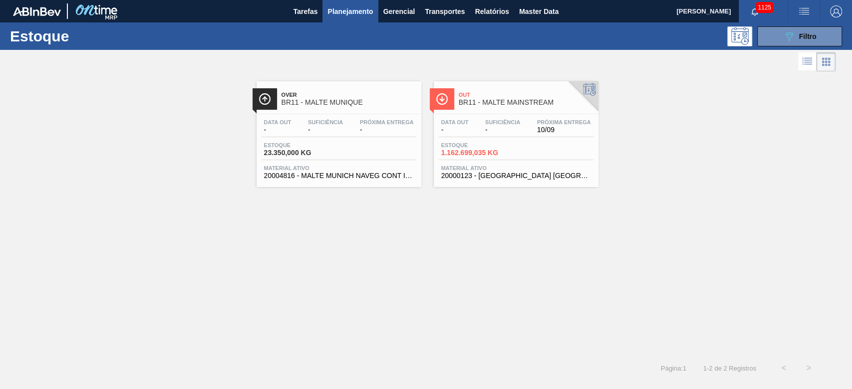
click at [358, 134] on div "Data out - Suficiência - Próxima Entrega -" at bounding box center [339, 128] width 155 height 18
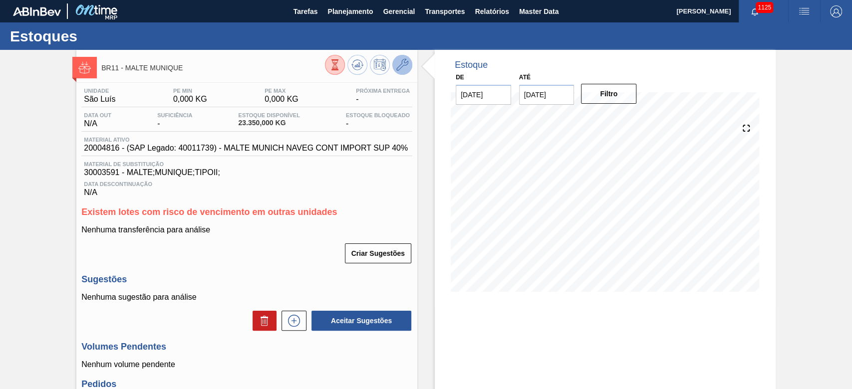
click at [400, 64] on icon at bounding box center [402, 65] width 12 height 12
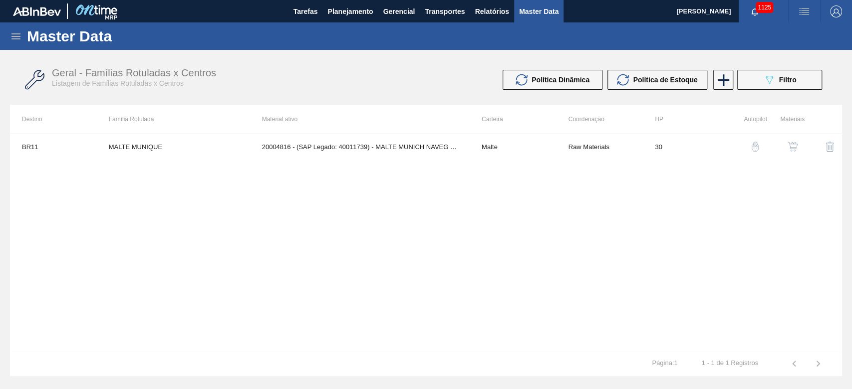
click at [794, 146] on img "button" at bounding box center [793, 147] width 10 height 10
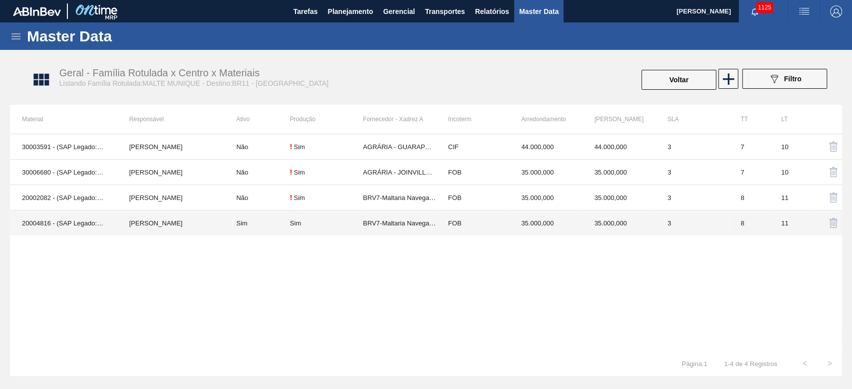
click at [261, 222] on td "Sim" at bounding box center [256, 223] width 65 height 25
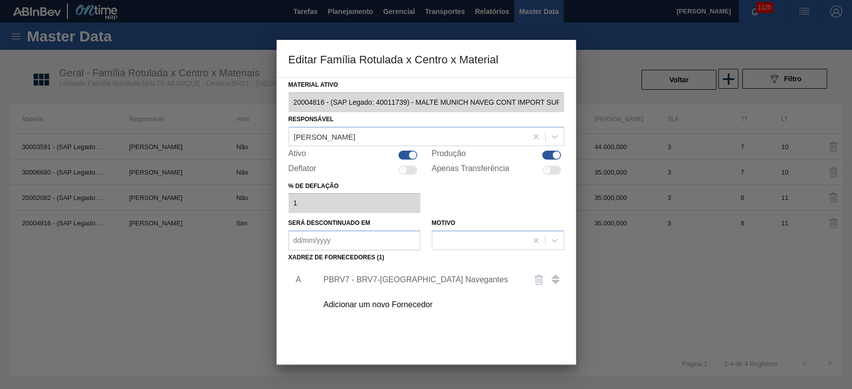
click at [343, 276] on div "PBRV7 - BRV7-Maltaria Navegantes" at bounding box center [421, 279] width 196 height 9
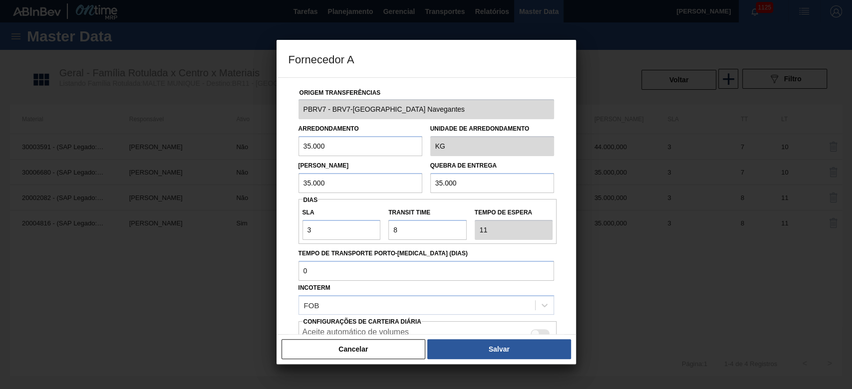
drag, startPoint x: 332, startPoint y: 150, endPoint x: 255, endPoint y: 152, distance: 77.9
click at [255, 152] on div "Fornecedor A Origem Transferências PBRV7 - BRV7-Maltaria Navegantes Arredondame…" at bounding box center [426, 194] width 852 height 389
paste input "44"
type input "44.000"
drag, startPoint x: 347, startPoint y: 184, endPoint x: 245, endPoint y: 189, distance: 102.4
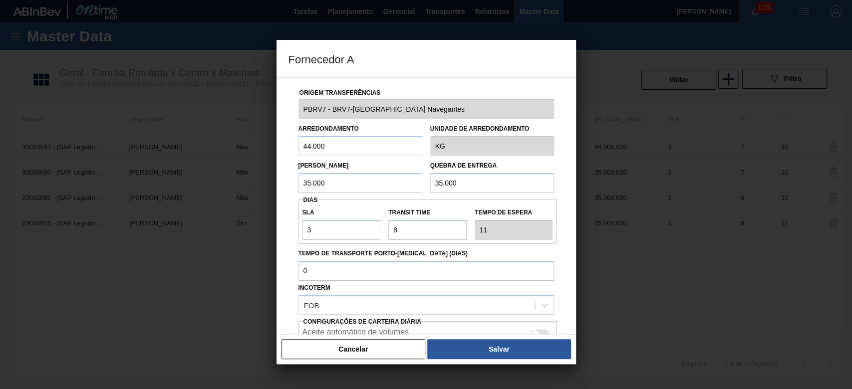
click at [251, 187] on div "Fornecedor A Origem Transferências PBRV7 - BRV7-Maltaria Navegantes Arredondame…" at bounding box center [426, 194] width 852 height 389
paste input "44"
type input "44.000"
drag, startPoint x: 475, startPoint y: 183, endPoint x: 367, endPoint y: 188, distance: 107.9
click at [371, 187] on div "Lote Mínimo 44.000 Quebra de entrega 35.000" at bounding box center [426, 174] width 264 height 37
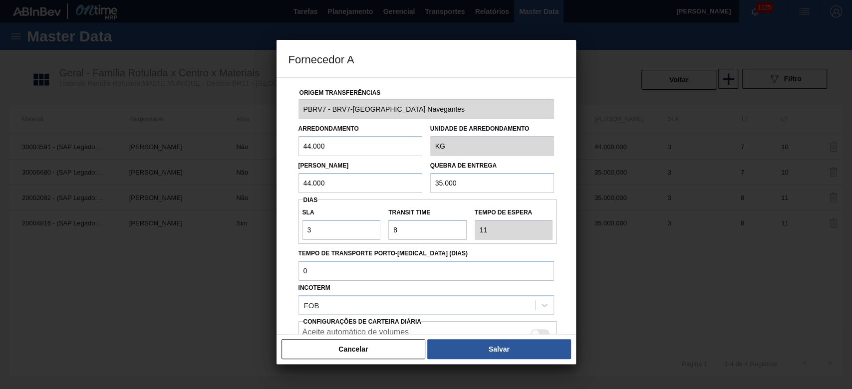
paste input "44"
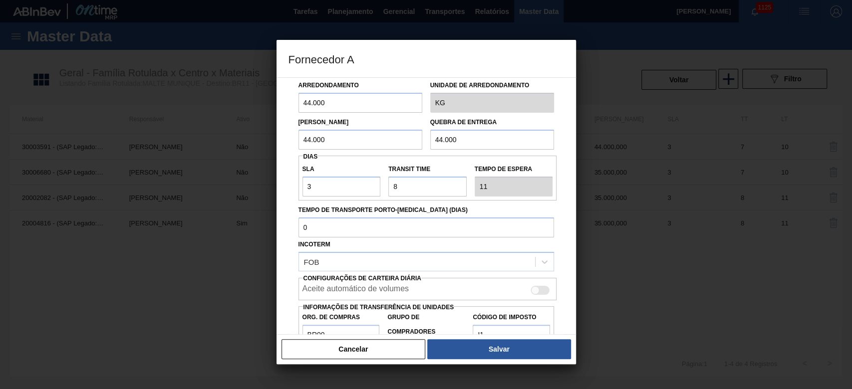
scroll to position [84, 0]
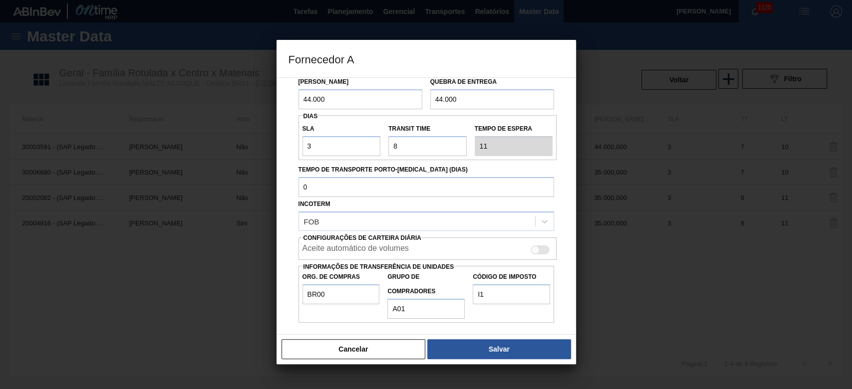
type input "44.000"
click at [539, 248] on div at bounding box center [540, 250] width 19 height 9
checkbox input "true"
click at [513, 346] on button "Salvar" at bounding box center [498, 349] width 143 height 20
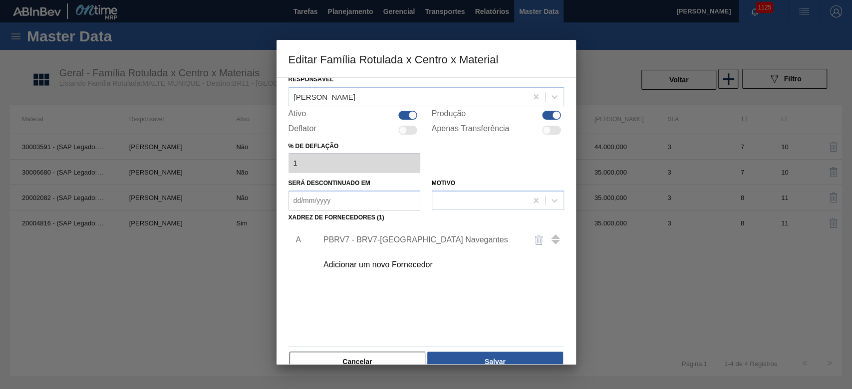
scroll to position [60, 0]
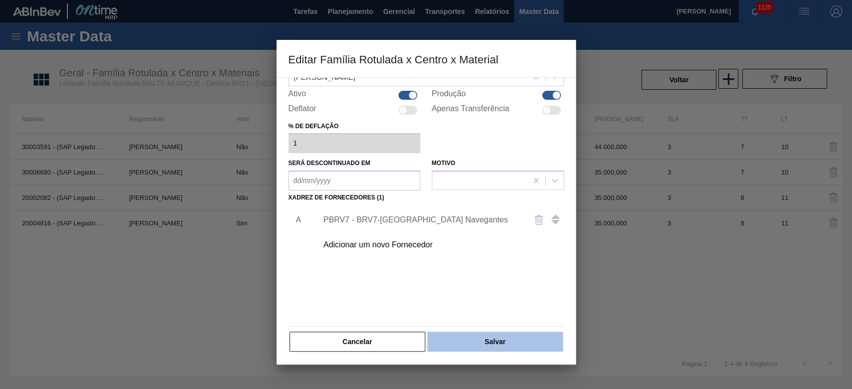
click at [493, 343] on button "Salvar" at bounding box center [494, 342] width 135 height 20
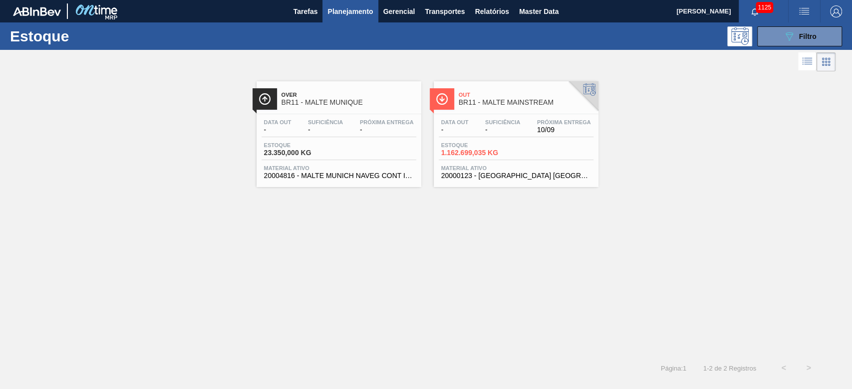
click at [470, 129] on div "Data out -" at bounding box center [455, 126] width 32 height 14
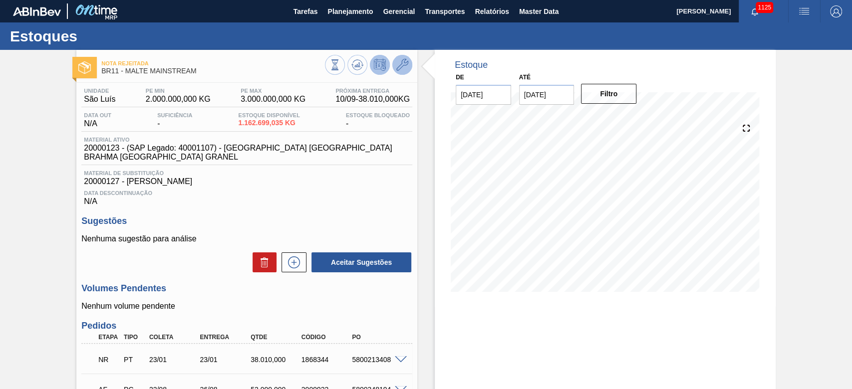
click at [403, 60] on icon at bounding box center [402, 65] width 12 height 12
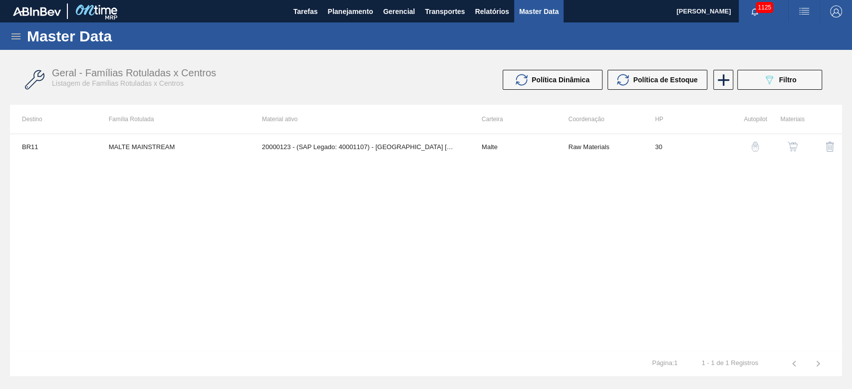
click at [794, 146] on img "button" at bounding box center [793, 147] width 10 height 10
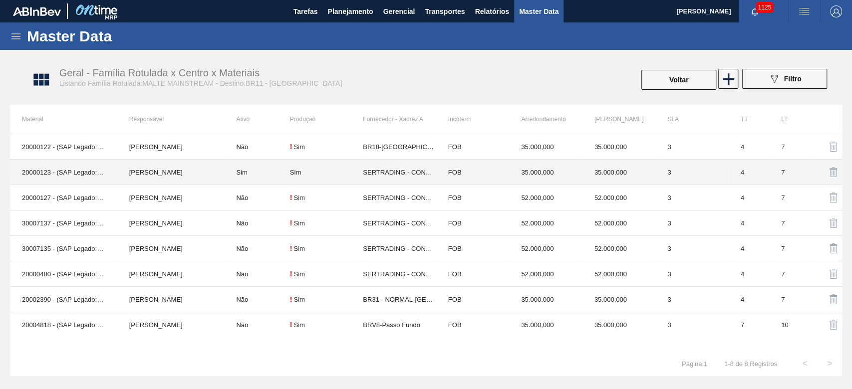
click at [338, 173] on div "Sim" at bounding box center [326, 172] width 73 height 7
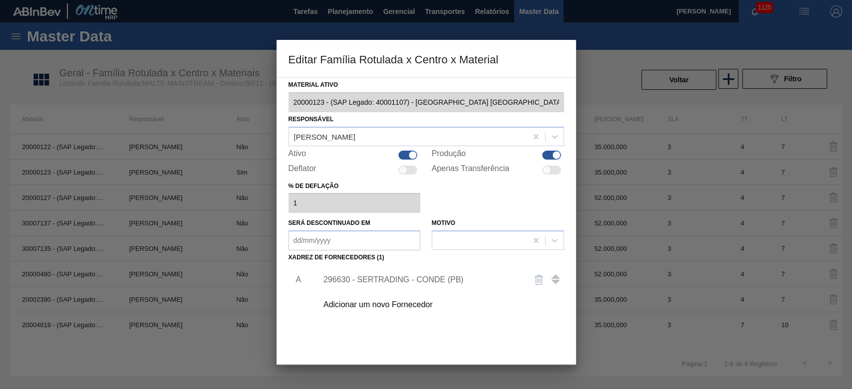
click at [343, 281] on div "296630 - SERTRADING - CONDE (PB)" at bounding box center [421, 279] width 196 height 9
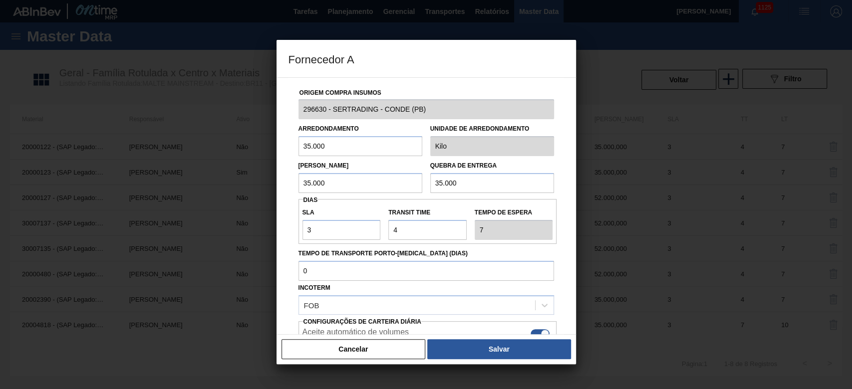
drag, startPoint x: 334, startPoint y: 151, endPoint x: 251, endPoint y: 152, distance: 83.3
click at [252, 150] on div "Fornecedor A Origem Compra Insumos 296630 - SERTRADING - CONDE (PB) Arredondame…" at bounding box center [426, 194] width 852 height 389
paste input "44"
type input "44.000"
drag, startPoint x: 338, startPoint y: 188, endPoint x: 255, endPoint y: 183, distance: 83.5
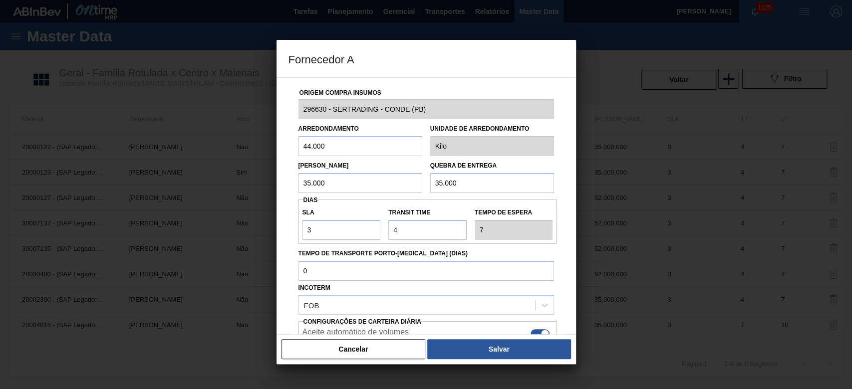
click at [255, 183] on div "Fornecedor A Origem Compra Insumos 296630 - SERTRADING - CONDE (PB) Arredondame…" at bounding box center [426, 194] width 852 height 389
paste input "44"
type input "44.000"
drag, startPoint x: 468, startPoint y: 182, endPoint x: 376, endPoint y: 190, distance: 92.6
click at [381, 189] on div "Lote Mínimo 44.000 Quebra de entrega 35.000" at bounding box center [426, 174] width 264 height 37
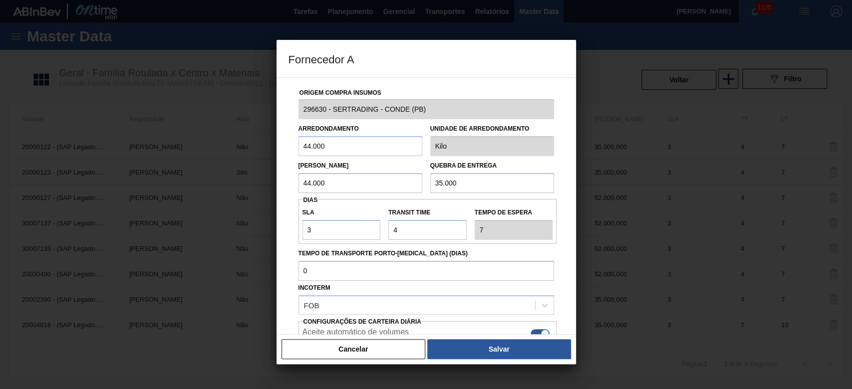
paste input "44"
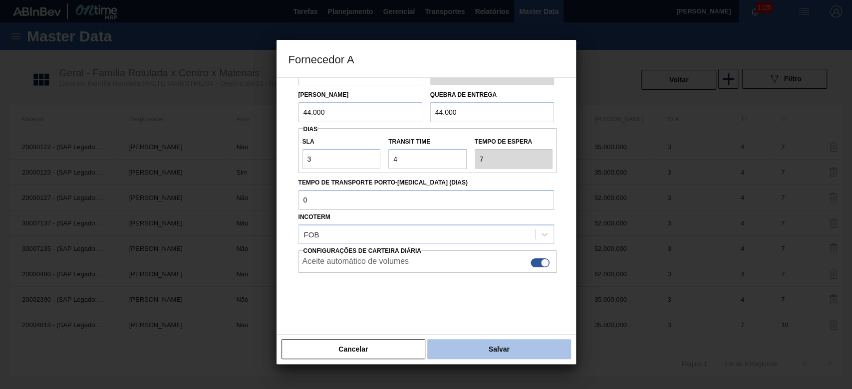
type input "44.000"
click at [466, 342] on button "Salvar" at bounding box center [498, 349] width 143 height 20
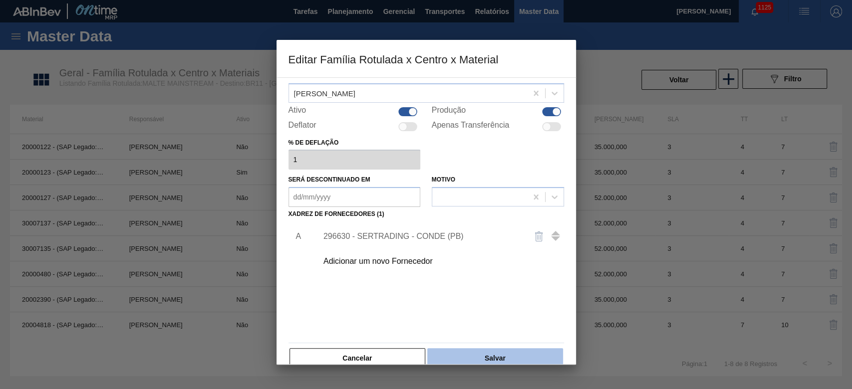
scroll to position [60, 0]
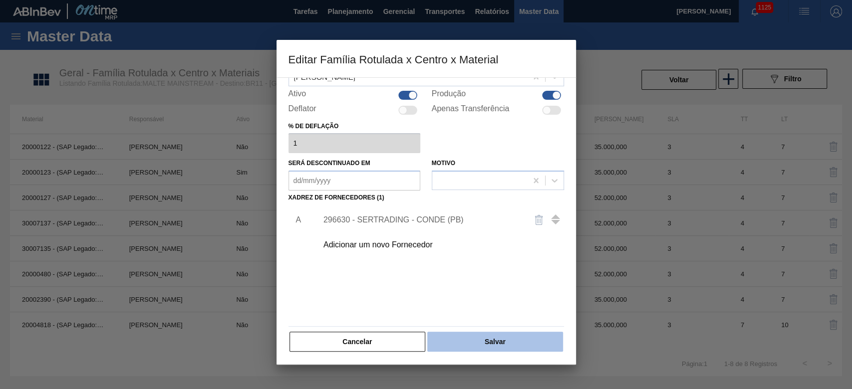
click at [476, 347] on button "Salvar" at bounding box center [494, 342] width 135 height 20
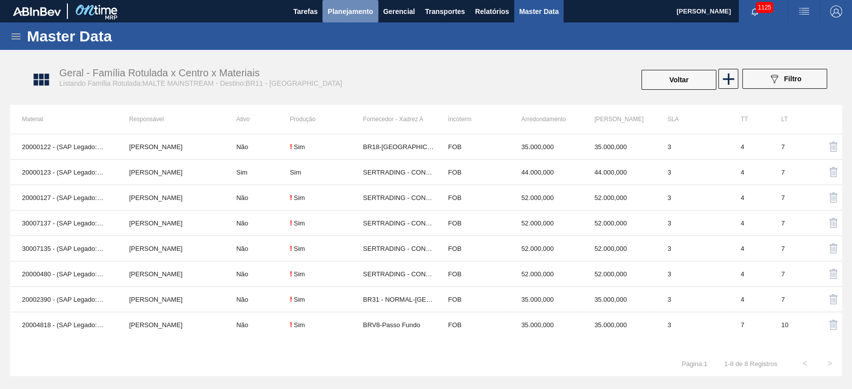
click at [334, 15] on span "Planejamento" at bounding box center [349, 11] width 45 height 12
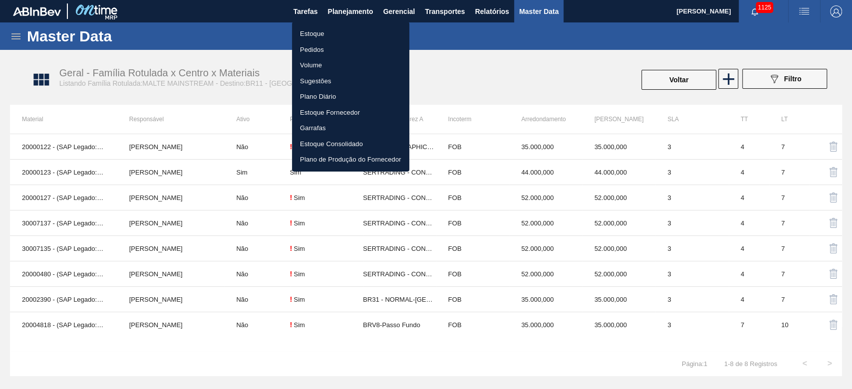
click at [314, 36] on li "Estoque" at bounding box center [350, 34] width 117 height 16
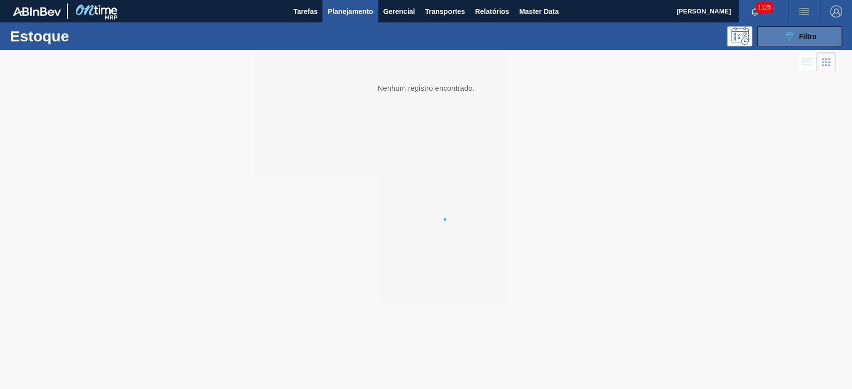
click at [797, 34] on div "089F7B8B-B2A5-4AFE-B5C0-19BA573D28AC Filtro" at bounding box center [799, 36] width 33 height 12
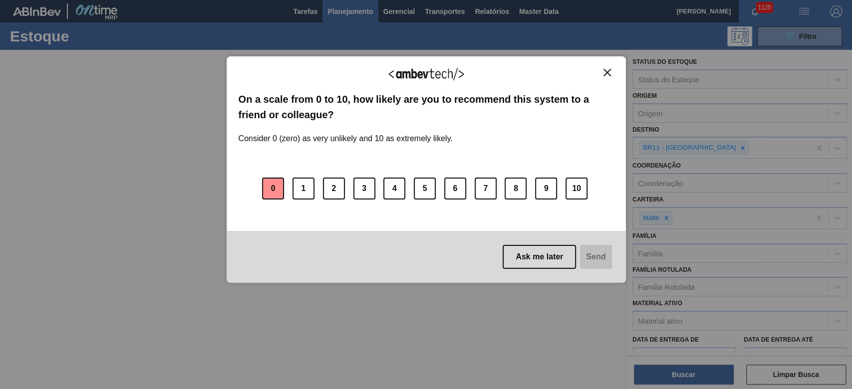
click at [277, 191] on button "0" at bounding box center [273, 189] width 22 height 22
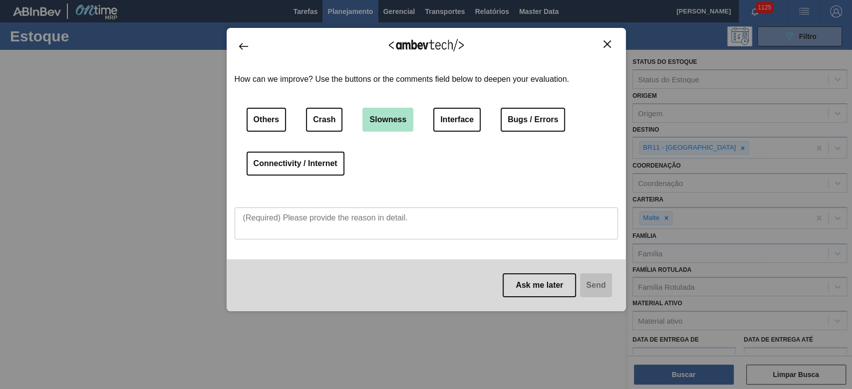
click at [381, 120] on button "Slowness" at bounding box center [387, 120] width 51 height 24
click at [266, 226] on textarea at bounding box center [426, 224] width 383 height 32
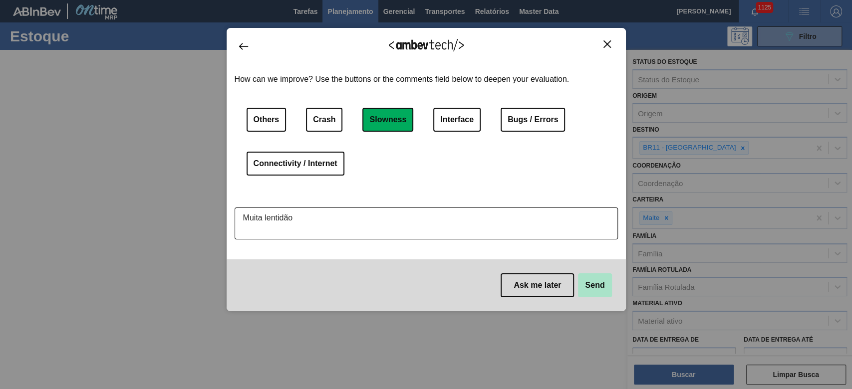
type textarea "Muita lentidão"
click at [587, 285] on button "Send" at bounding box center [594, 285] width 33 height 24
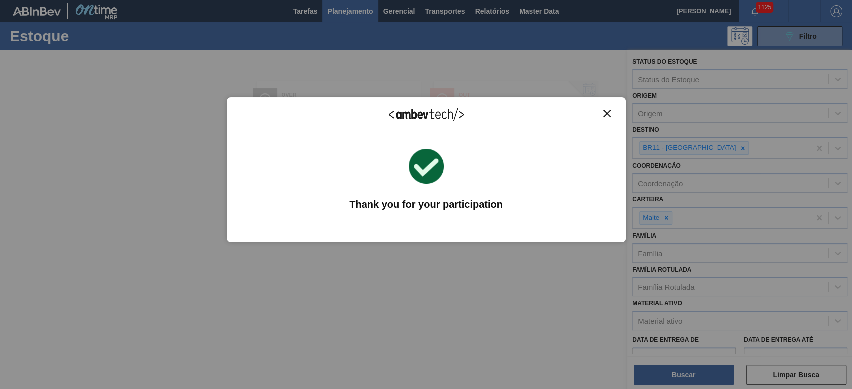
click at [610, 114] on img "Close" at bounding box center [606, 113] width 7 height 7
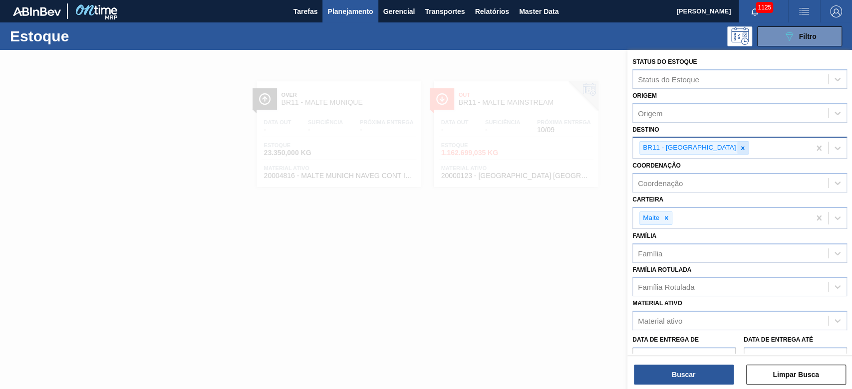
click at [739, 146] on icon at bounding box center [742, 148] width 7 height 7
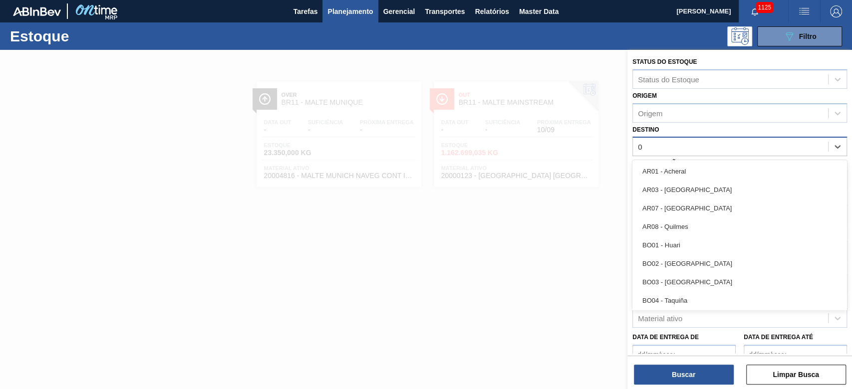
type input "03"
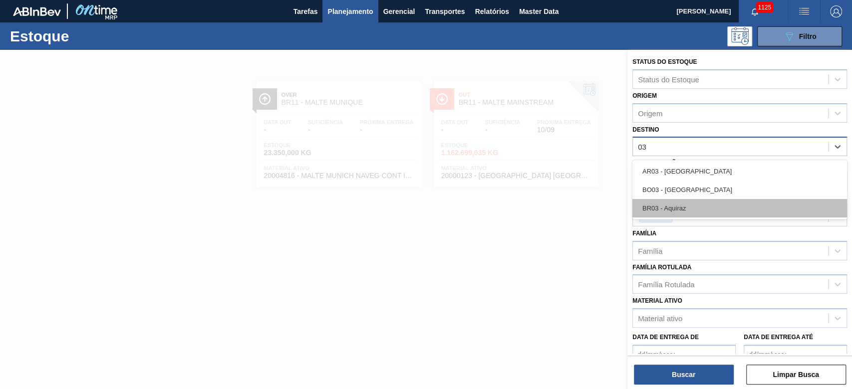
click at [679, 209] on div "BR03 - Aquiraz" at bounding box center [739, 208] width 215 height 18
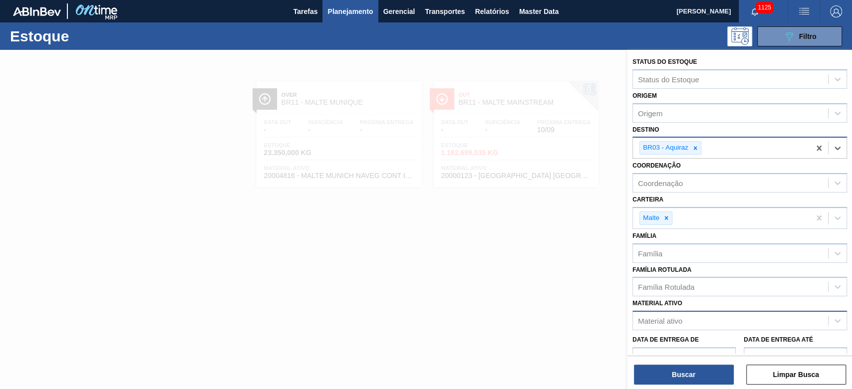
click at [665, 319] on div "Material ativo" at bounding box center [660, 321] width 44 height 8
paste ativo "20001590"
type ativo "20001590"
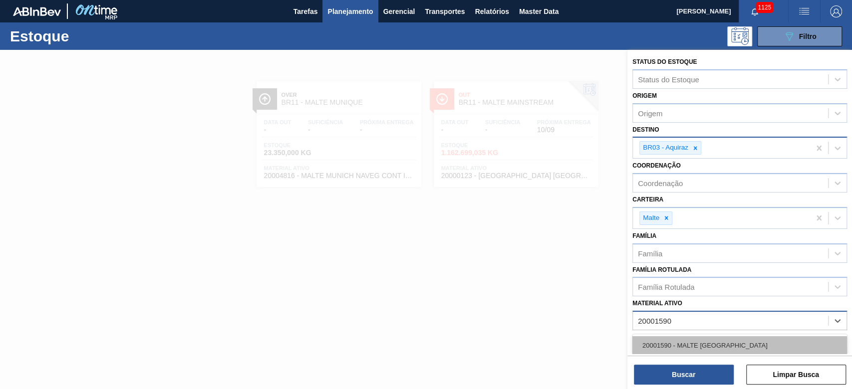
click at [675, 341] on div "20001590 - MALTE PAMPA BUD" at bounding box center [739, 345] width 215 height 18
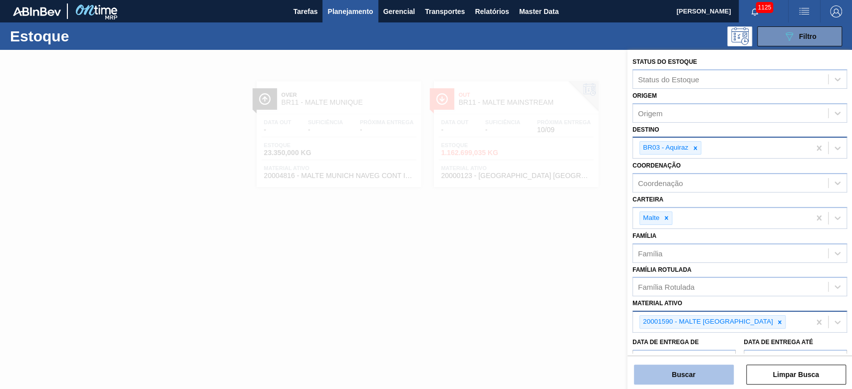
click at [664, 374] on button "Buscar" at bounding box center [684, 375] width 100 height 20
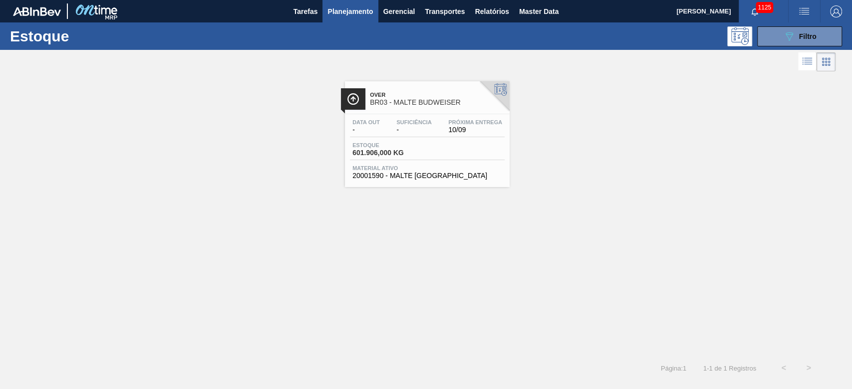
click at [433, 136] on div "Data out - Suficiência - Próxima Entrega 10/09" at bounding box center [427, 128] width 155 height 18
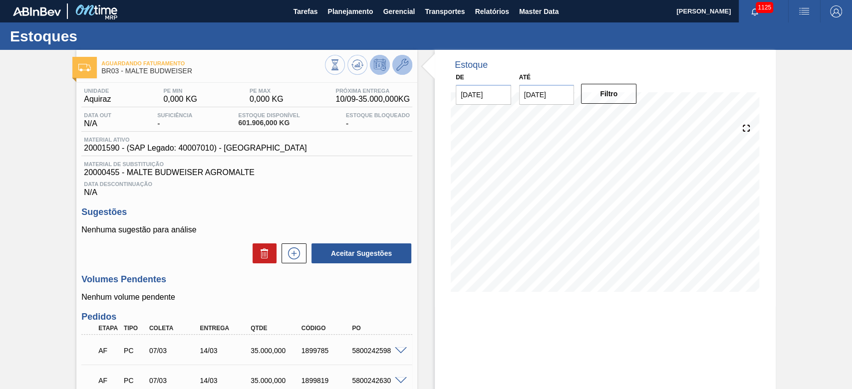
click at [399, 63] on icon at bounding box center [402, 65] width 12 height 12
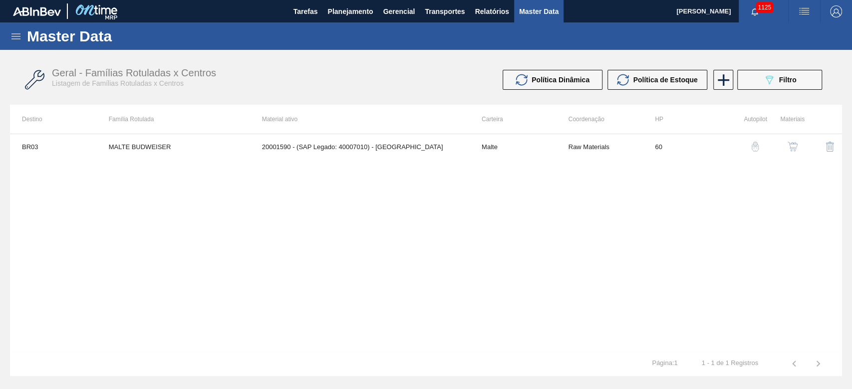
click at [798, 147] on div "button" at bounding box center [793, 147] width 12 height 10
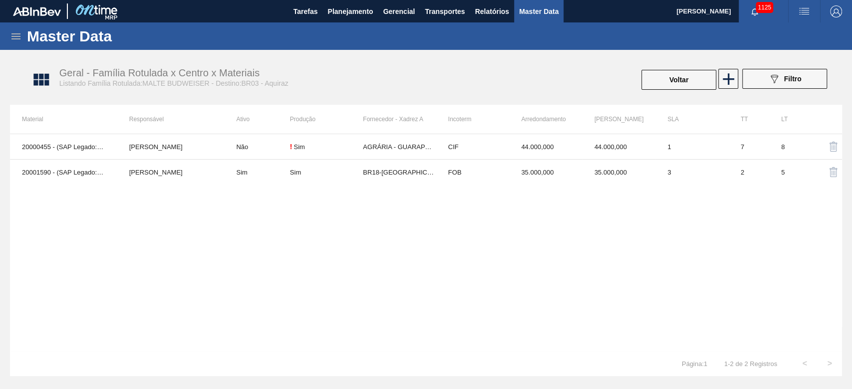
click at [21, 35] on icon at bounding box center [16, 36] width 12 height 12
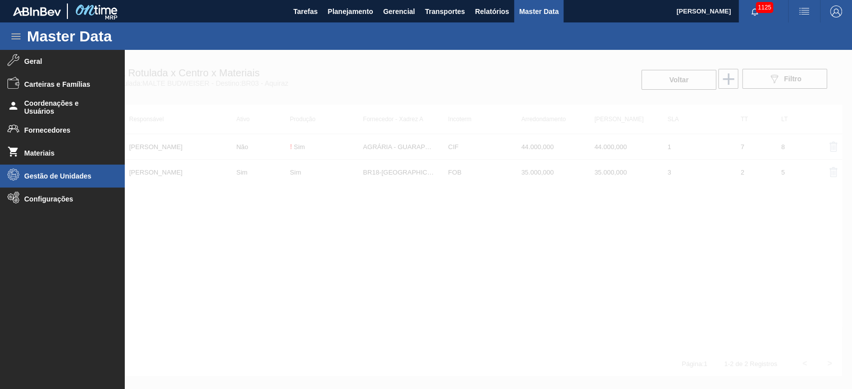
click at [47, 175] on span "Gestão de Unidades" at bounding box center [65, 176] width 82 height 8
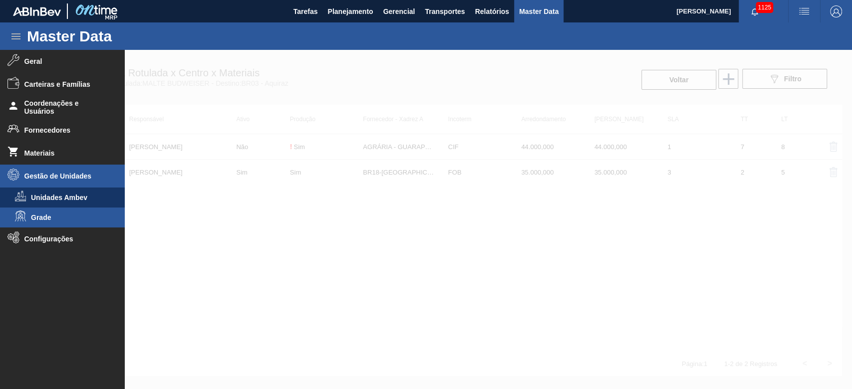
click at [46, 219] on span "Grade" at bounding box center [69, 218] width 77 height 8
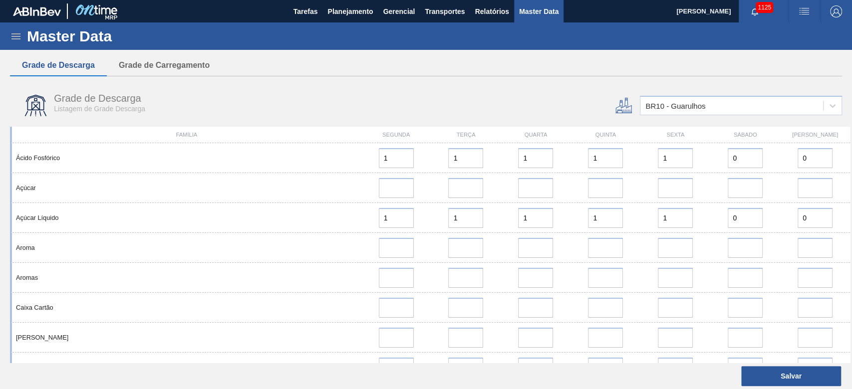
click at [657, 104] on div "BR10 - Guarulhos" at bounding box center [675, 106] width 60 height 8
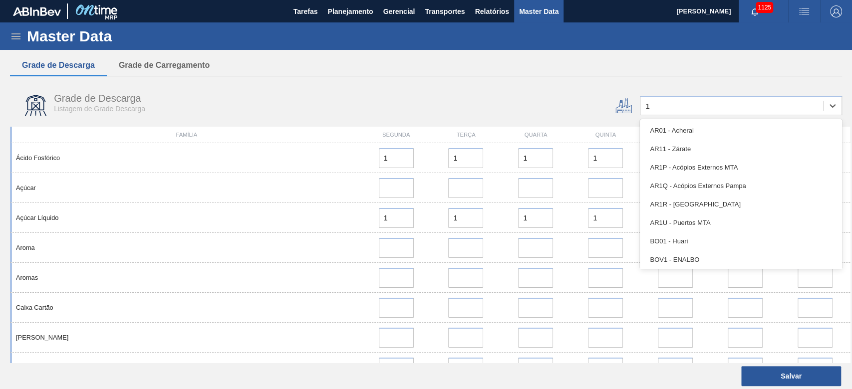
type input "17"
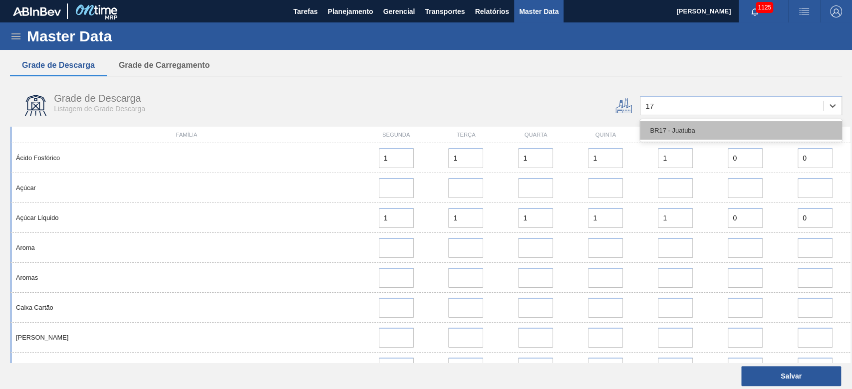
click at [671, 133] on div "BR17 - Juatuba" at bounding box center [741, 130] width 202 height 18
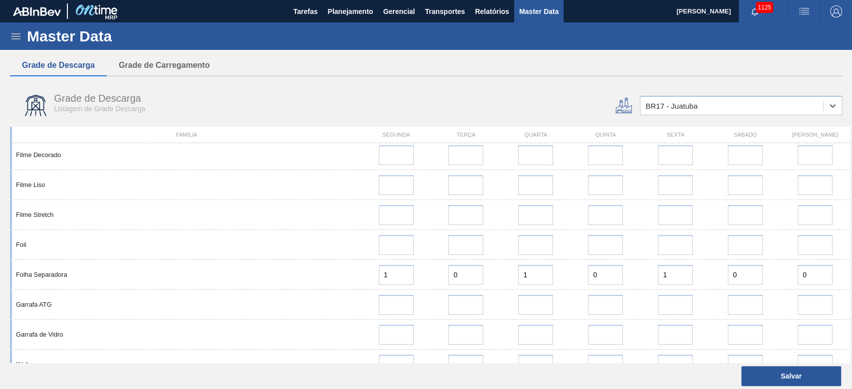
scroll to position [66, 0]
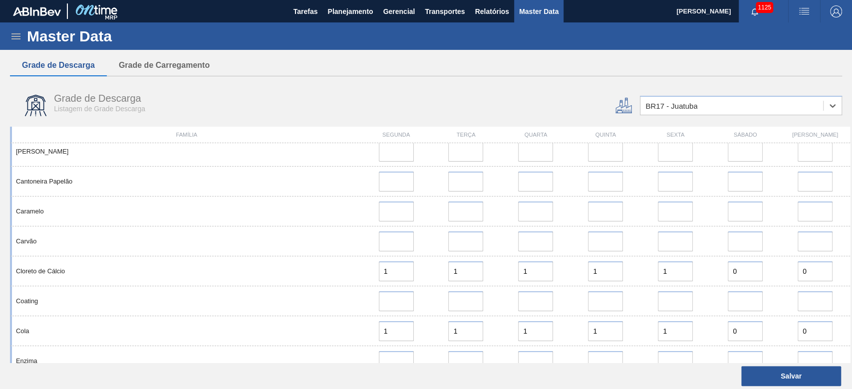
click at [805, 10] on img "button" at bounding box center [804, 11] width 12 height 12
click at [779, 52] on li "Upload de Volumes" at bounding box center [798, 53] width 91 height 18
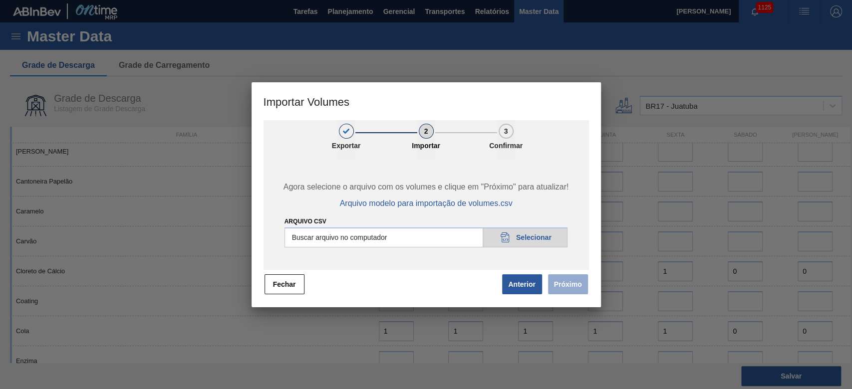
click at [535, 238] on input "Arquivo csv" at bounding box center [425, 238] width 283 height 20
type input "C:\fakepath\Pedidos em massa para 15.09.csv"
click at [562, 281] on button "Próximo" at bounding box center [568, 284] width 40 height 20
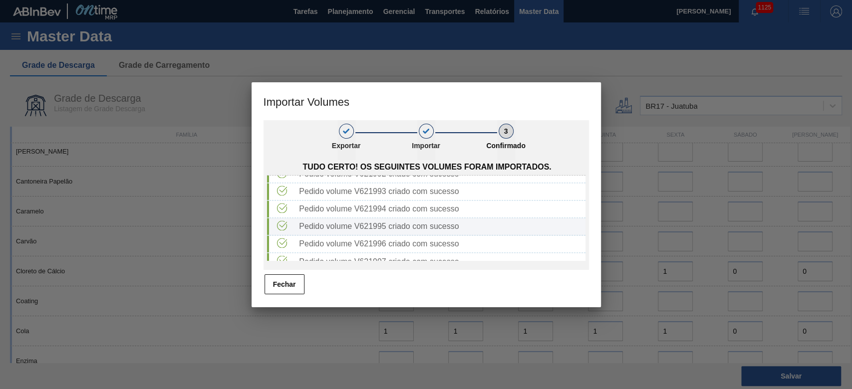
scroll to position [1573, 0]
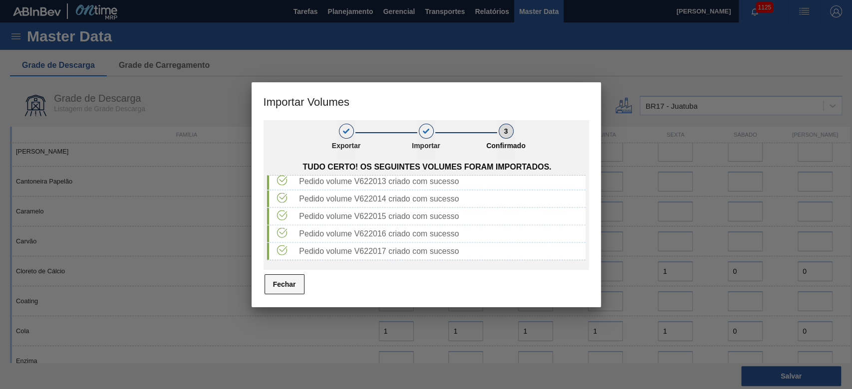
click at [285, 281] on button "Fechar" at bounding box center [285, 284] width 40 height 20
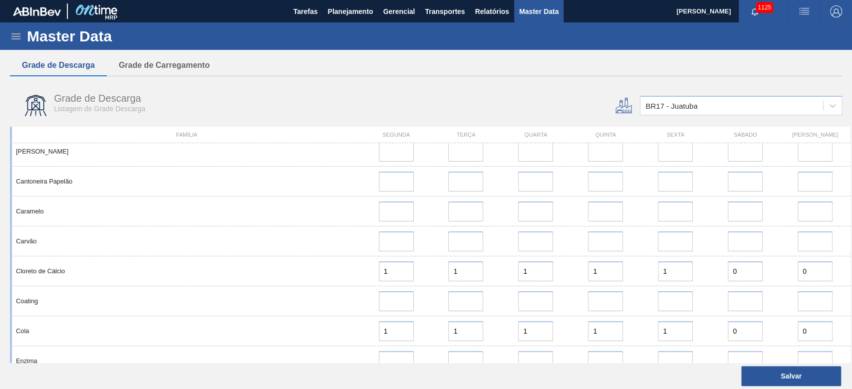
click at [803, 8] on img "button" at bounding box center [804, 11] width 12 height 12
click at [770, 54] on li "Upload de Volumes" at bounding box center [798, 53] width 91 height 18
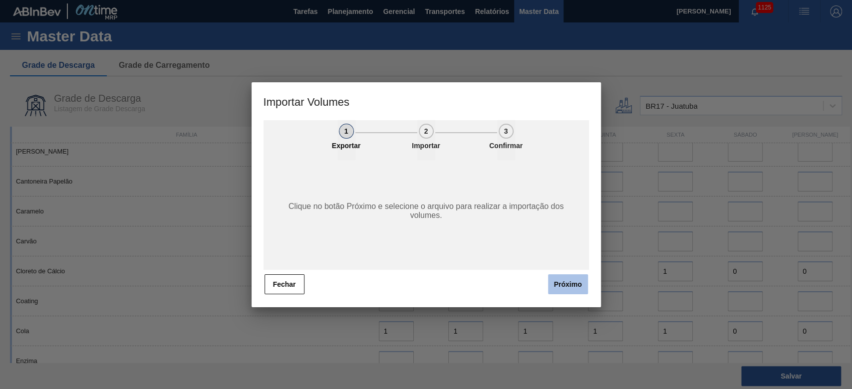
click at [572, 281] on button "Próximo" at bounding box center [568, 284] width 40 height 20
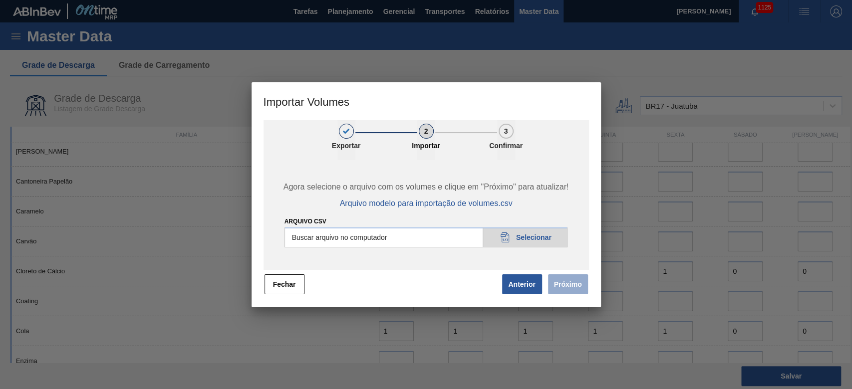
click at [514, 237] on input "Arquivo csv" at bounding box center [425, 238] width 283 height 20
type input "C:\fakepath\Pedidos em massa para 15.09 - B.csv"
click at [567, 285] on button "Próximo" at bounding box center [568, 284] width 40 height 20
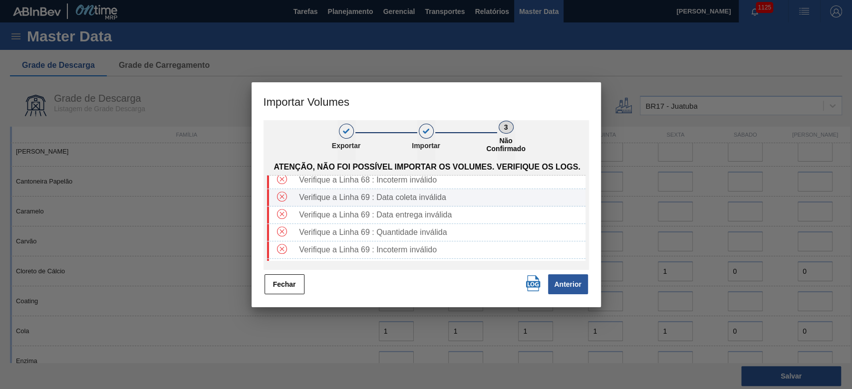
scroll to position [3460, 0]
click at [288, 283] on button "Fechar" at bounding box center [285, 284] width 40 height 20
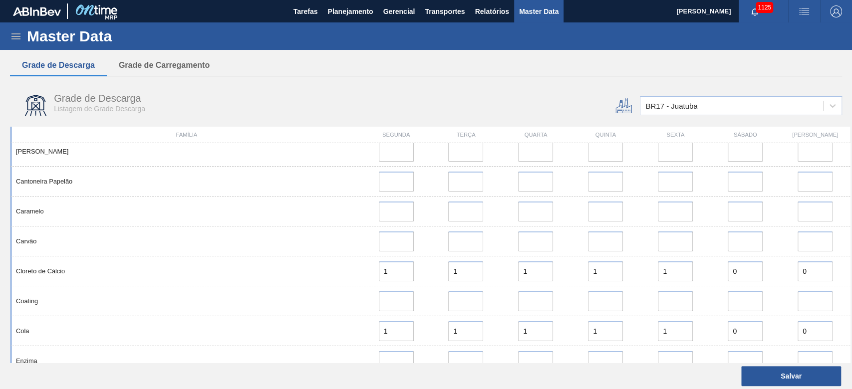
click at [803, 7] on img "button" at bounding box center [804, 11] width 12 height 12
click at [771, 56] on li "Upload de Volumes" at bounding box center [798, 53] width 91 height 18
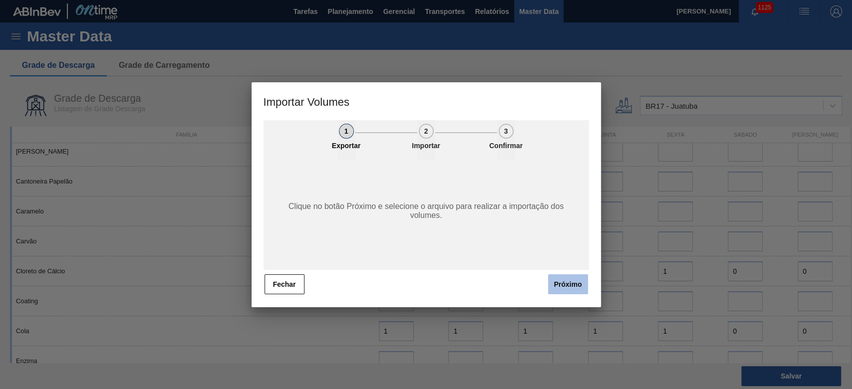
click at [568, 284] on button "Próximo" at bounding box center [568, 284] width 40 height 20
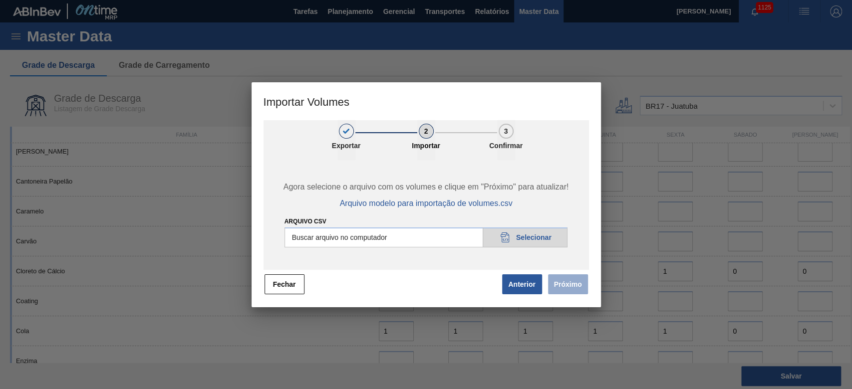
click at [518, 241] on input "Arquivo csv" at bounding box center [425, 238] width 283 height 20
type input "C:\fakepath\Pedidos em massa para 15.09 - B.csv"
click at [572, 285] on button "Próximo" at bounding box center [568, 284] width 40 height 20
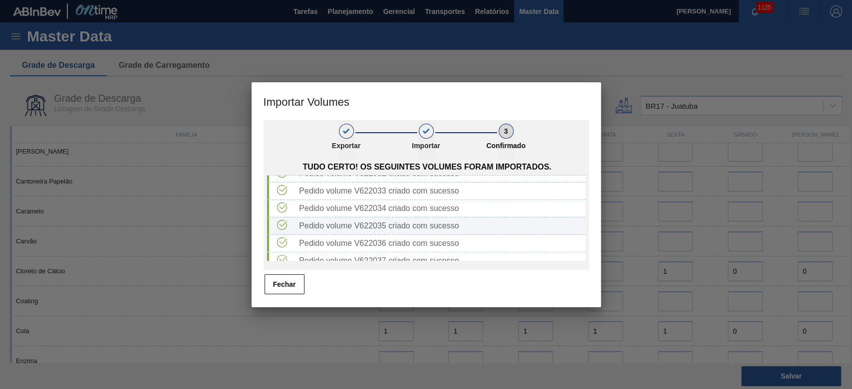
scroll to position [320, 0]
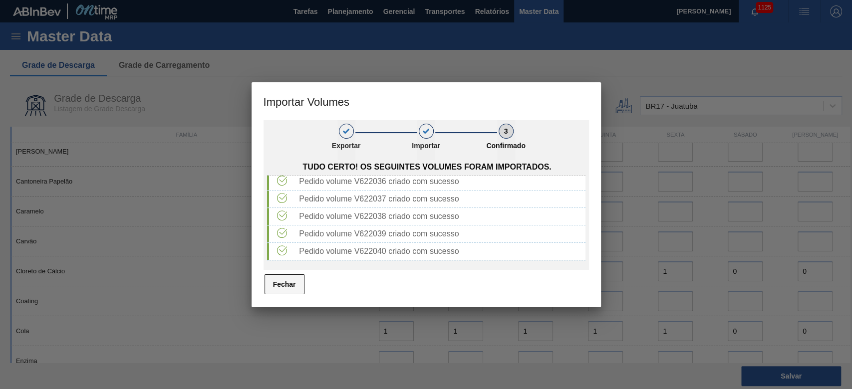
click at [279, 286] on button "Fechar" at bounding box center [285, 284] width 40 height 20
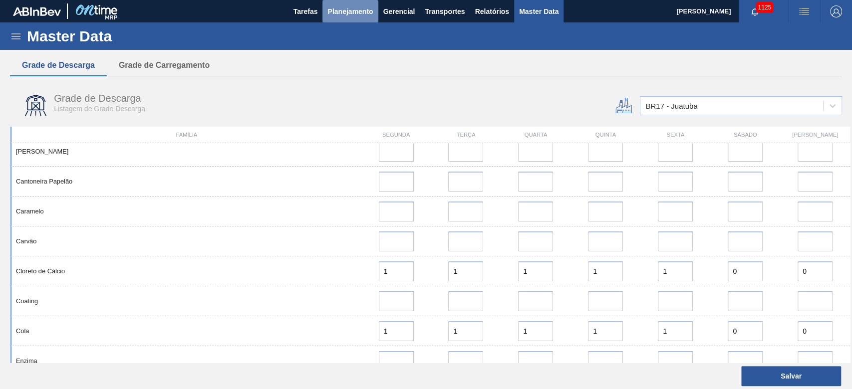
click at [343, 17] on button "Planejamento" at bounding box center [349, 11] width 55 height 22
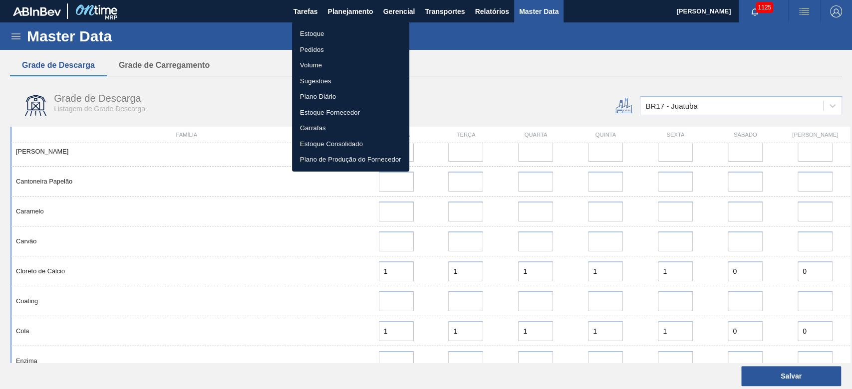
click at [319, 32] on li "Estoque" at bounding box center [350, 34] width 117 height 16
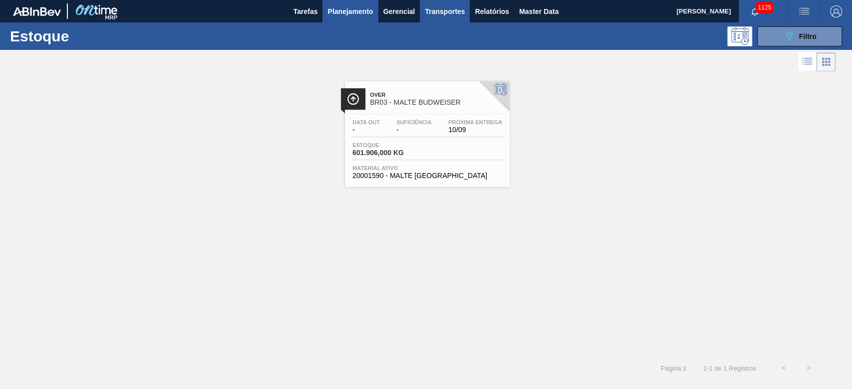
click at [439, 11] on span "Transportes" at bounding box center [445, 11] width 40 height 12
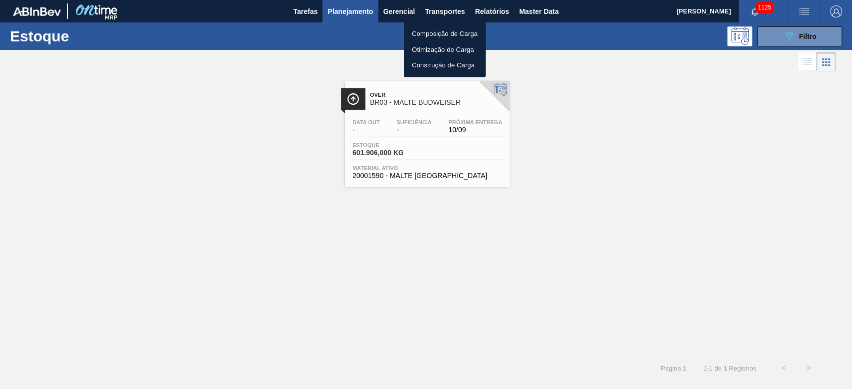
click at [428, 51] on li "Otimização de Carga" at bounding box center [445, 50] width 82 height 16
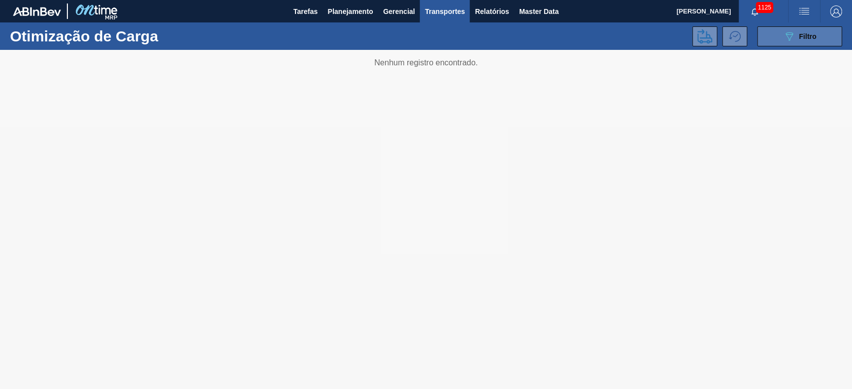
click at [791, 40] on icon "089F7B8B-B2A5-4AFE-B5C0-19BA573D28AC" at bounding box center [789, 36] width 12 height 12
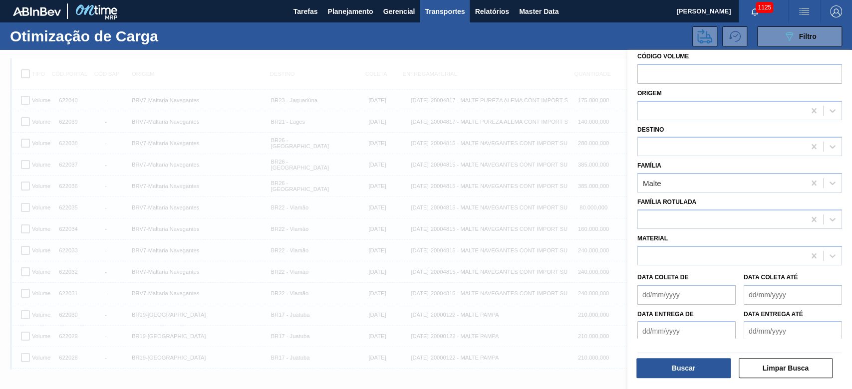
scroll to position [12, 0]
click at [687, 365] on button "Buscar" at bounding box center [683, 368] width 94 height 20
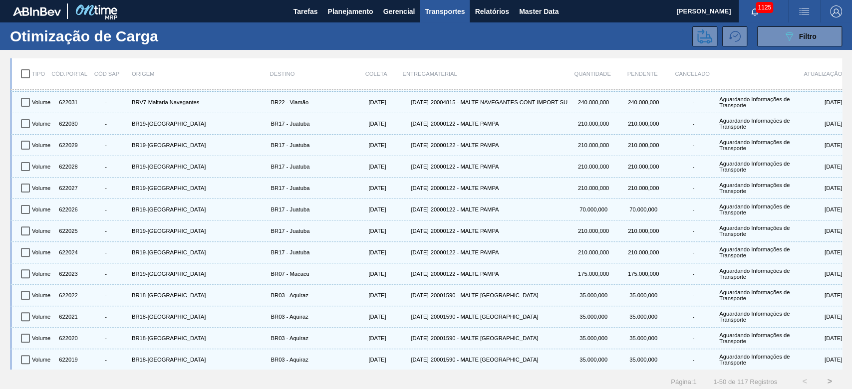
scroll to position [0, 0]
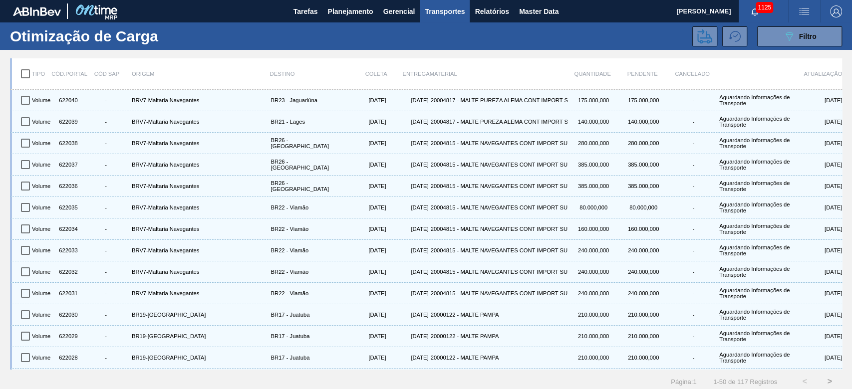
click at [807, 10] on img "button" at bounding box center [804, 11] width 12 height 12
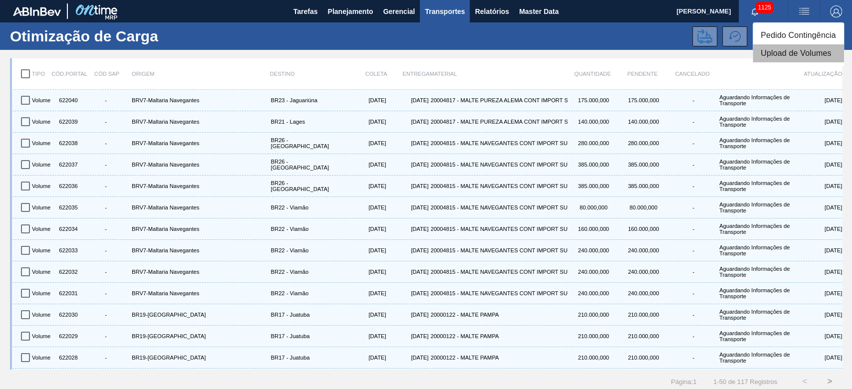
click at [774, 51] on li "Upload de Volumes" at bounding box center [798, 53] width 91 height 18
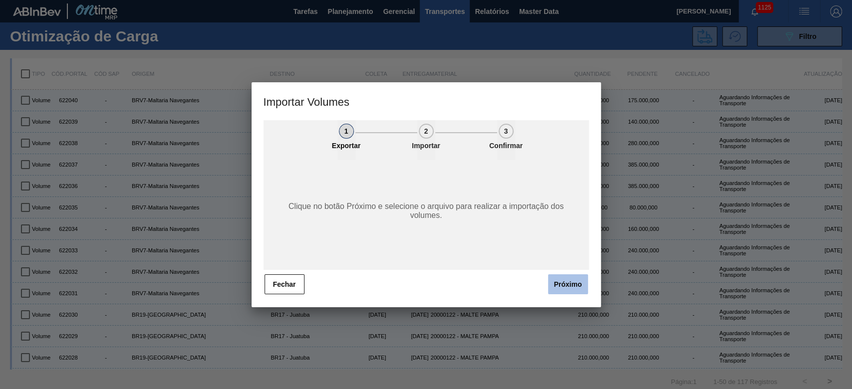
click at [556, 282] on button "Próximo" at bounding box center [568, 284] width 40 height 20
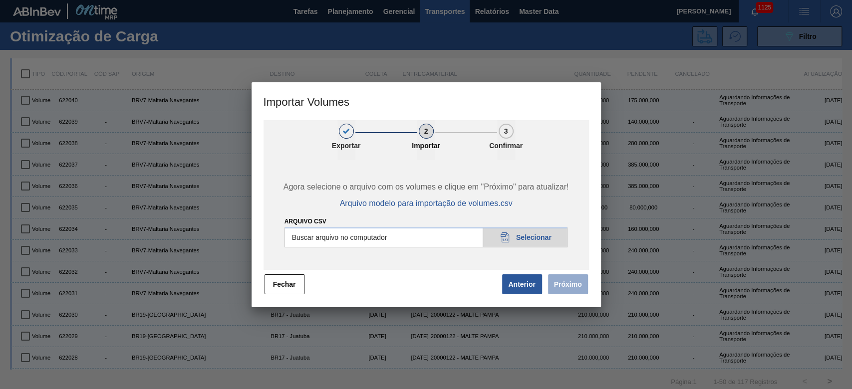
click at [507, 239] on input "Arquivo csv" at bounding box center [425, 238] width 283 height 20
type input "C:\fakepath\Pedidos em massa para 15.09 - B.csv"
click at [563, 283] on button "Próximo" at bounding box center [568, 284] width 40 height 20
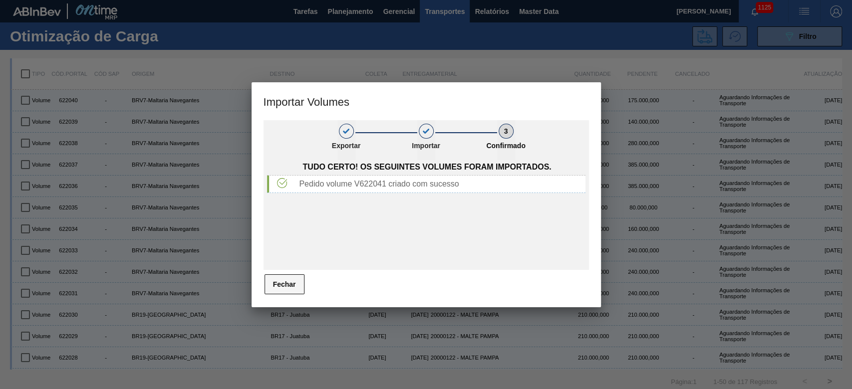
click at [266, 281] on button "Fechar" at bounding box center [285, 284] width 40 height 20
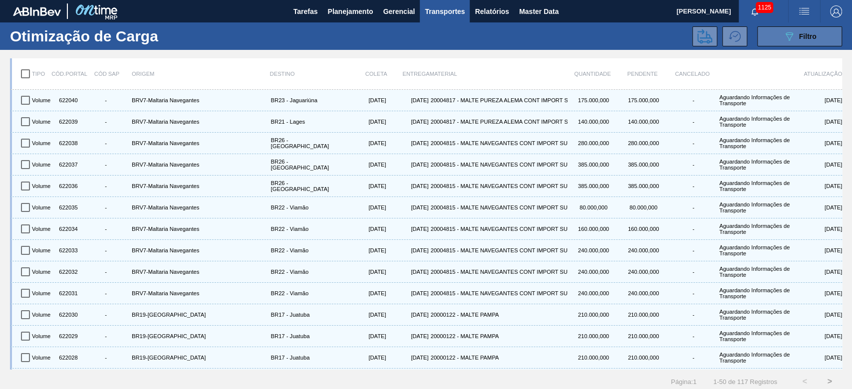
click at [799, 33] on span "Filtro" at bounding box center [807, 36] width 17 height 8
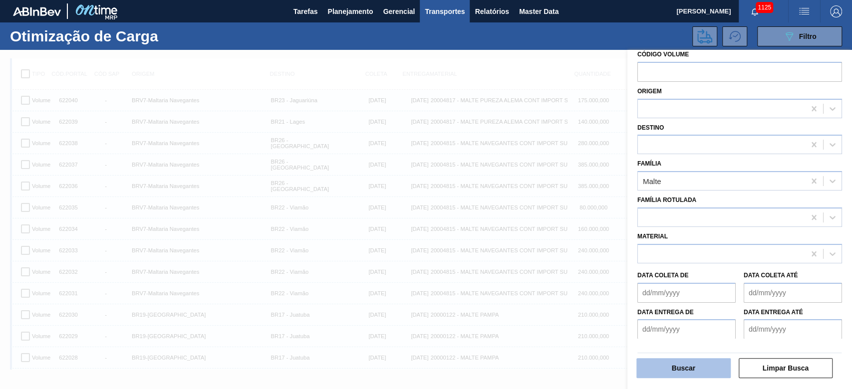
click at [688, 365] on button "Buscar" at bounding box center [683, 368] width 94 height 20
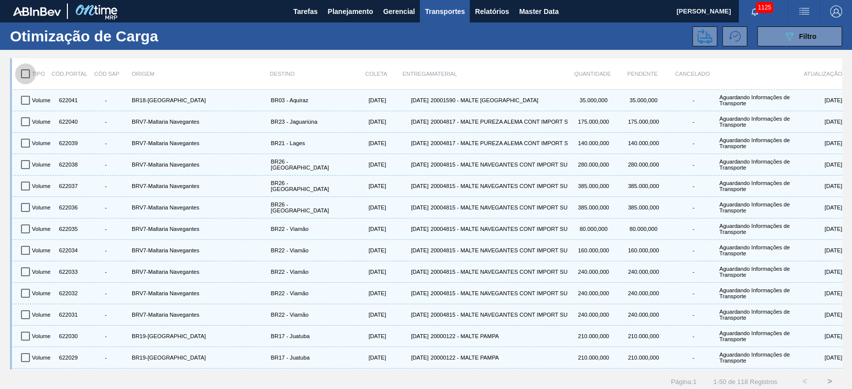
click at [27, 70] on input "checkbox" at bounding box center [25, 73] width 21 height 21
checkbox input "true"
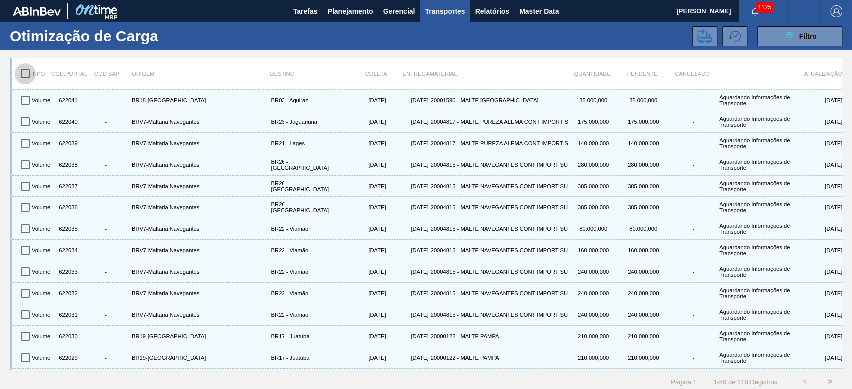
checkbox input "true"
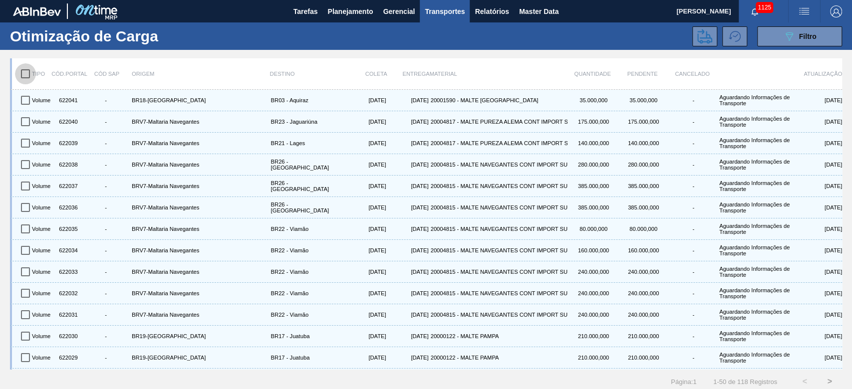
checkbox input "true"
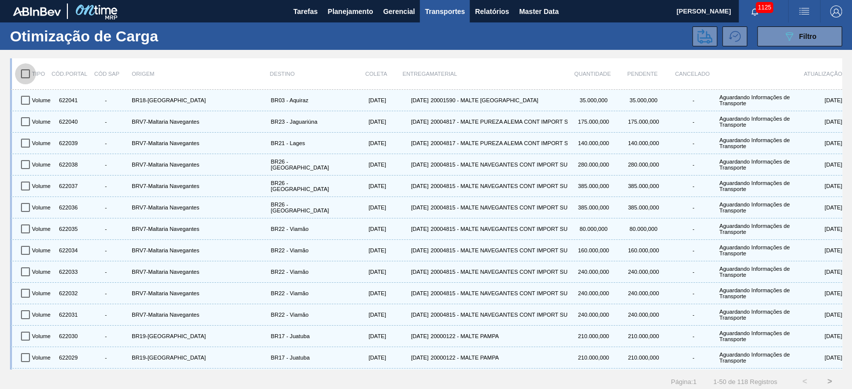
checkbox input "true"
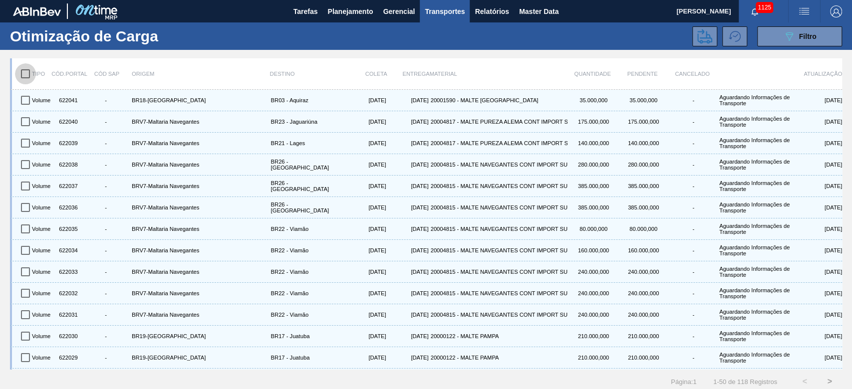
checkbox input "true"
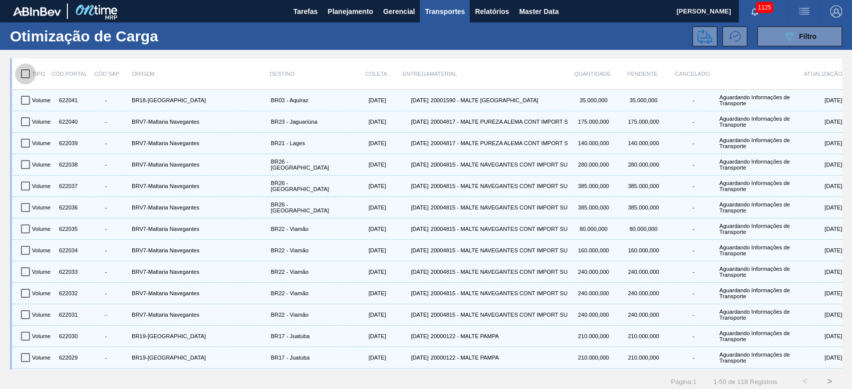
checkbox input "true"
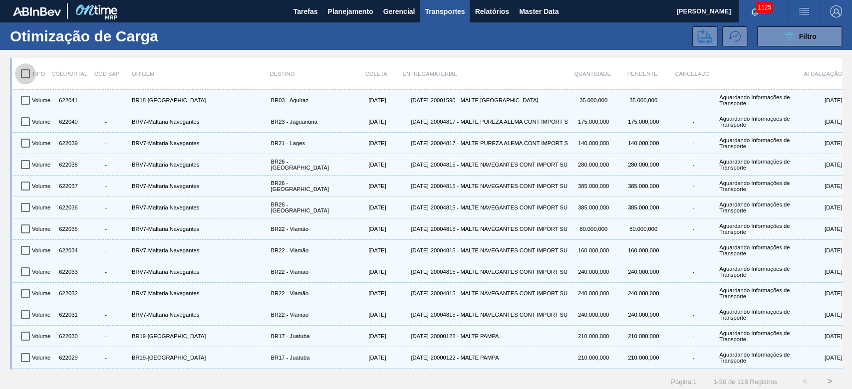
checkbox input "true"
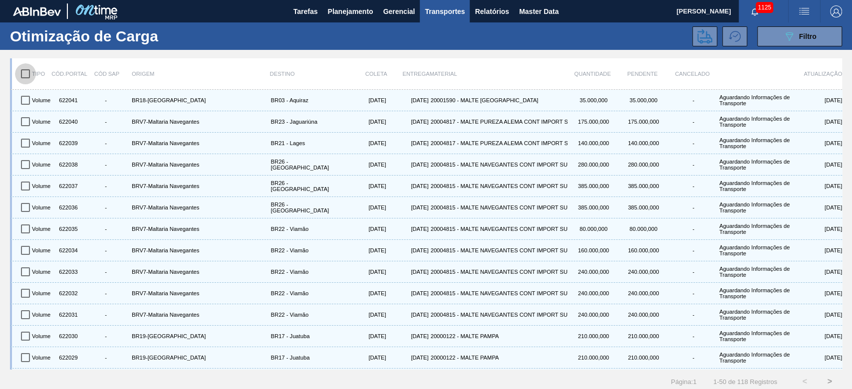
checkbox input "true"
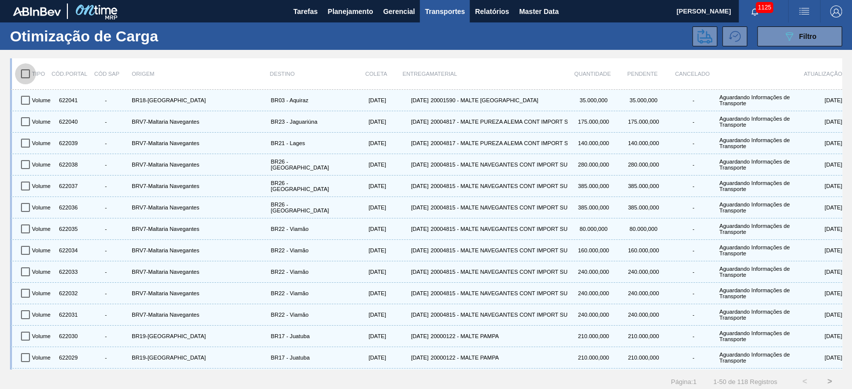
checkbox input "true"
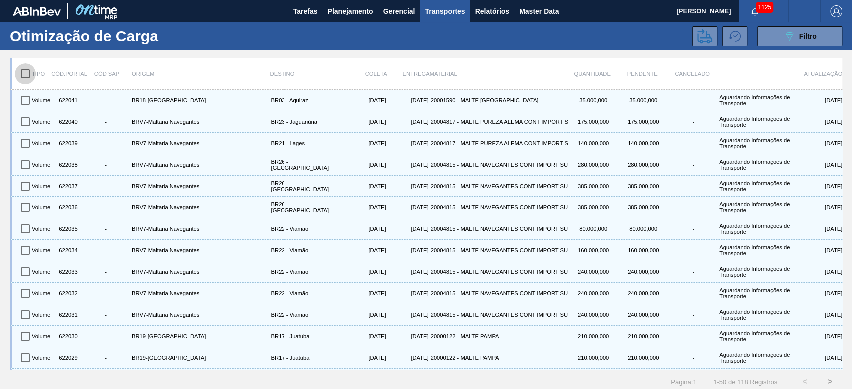
checkbox input "true"
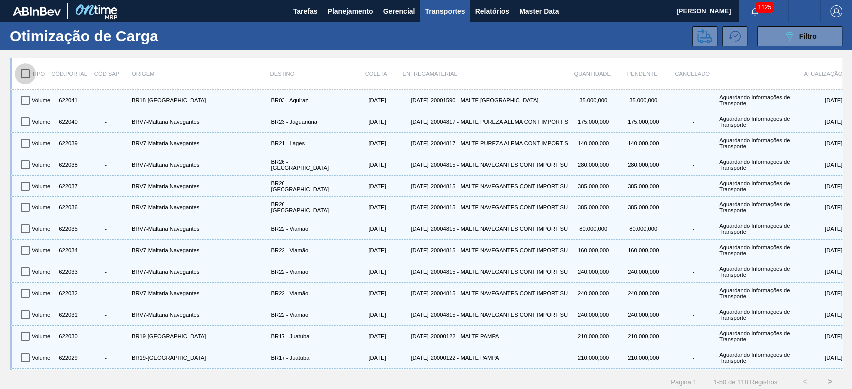
checkbox input "true"
click at [700, 35] on icon at bounding box center [704, 36] width 15 height 15
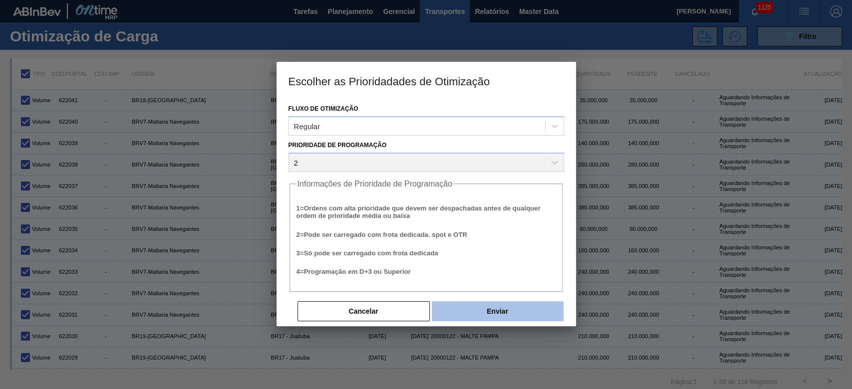
click at [518, 313] on button "Enviar" at bounding box center [498, 311] width 132 height 20
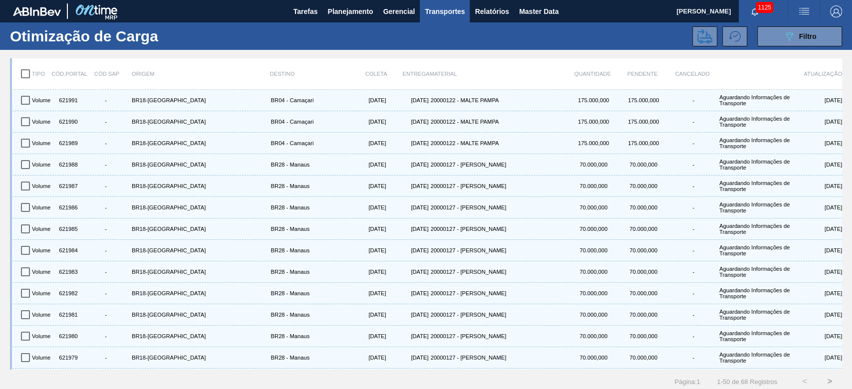
click at [21, 73] on input "checkbox" at bounding box center [25, 73] width 21 height 21
checkbox input "true"
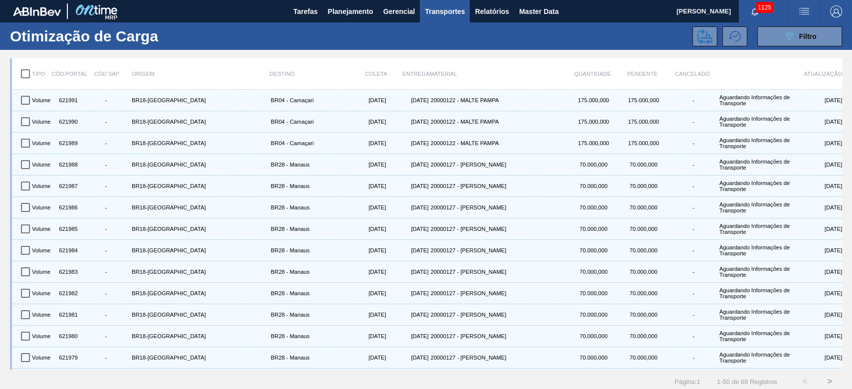
checkbox input "true"
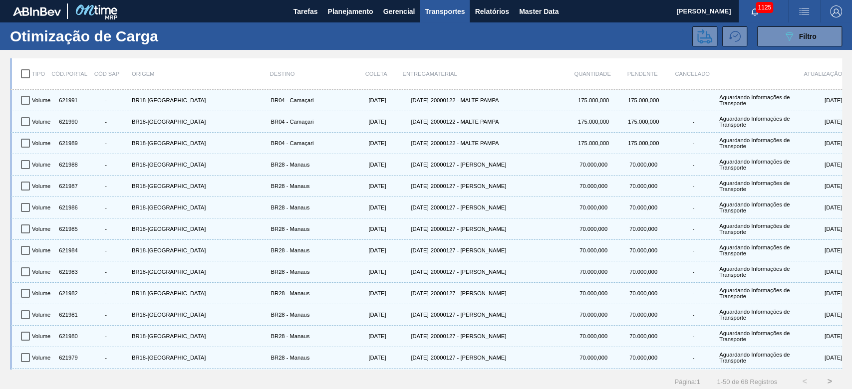
checkbox input "true"
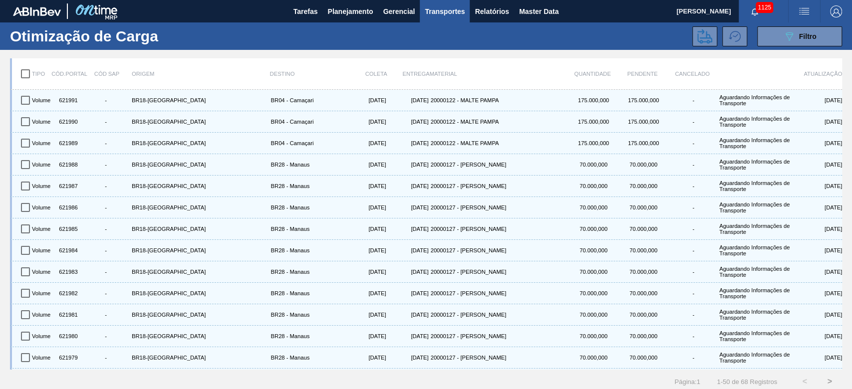
checkbox input "true"
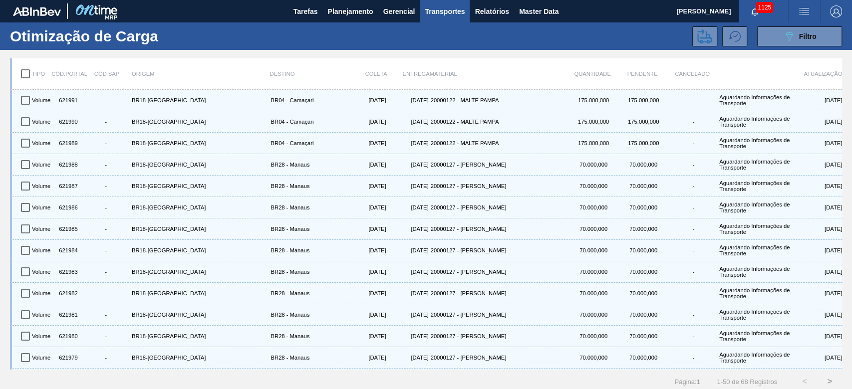
checkbox input "true"
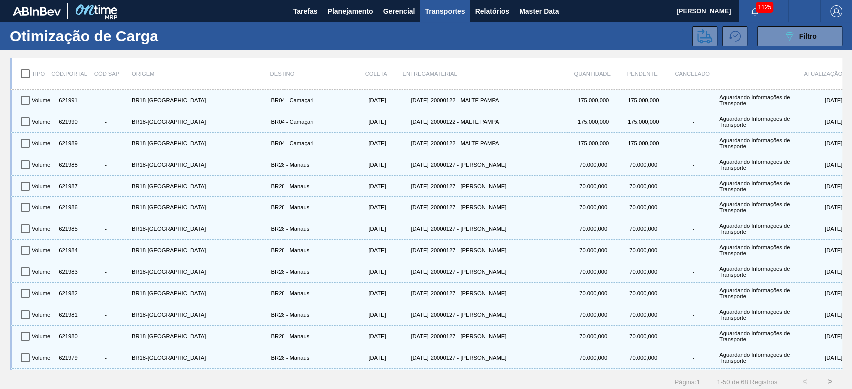
checkbox input "true"
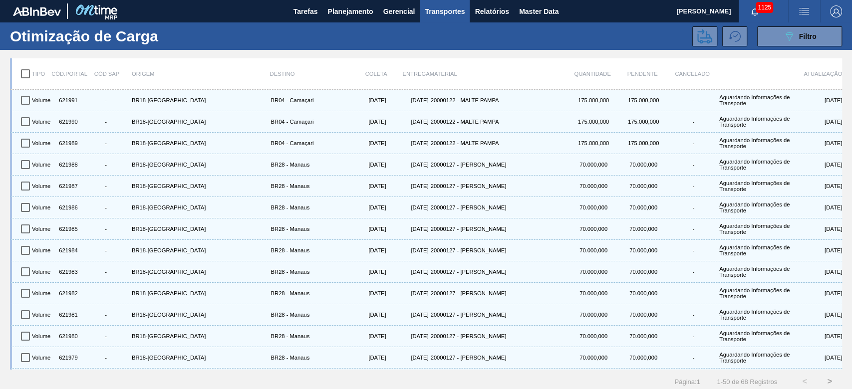
checkbox input "true"
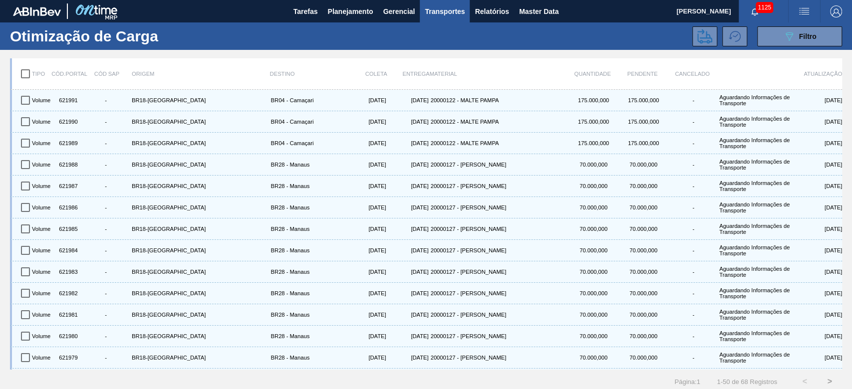
checkbox input "true"
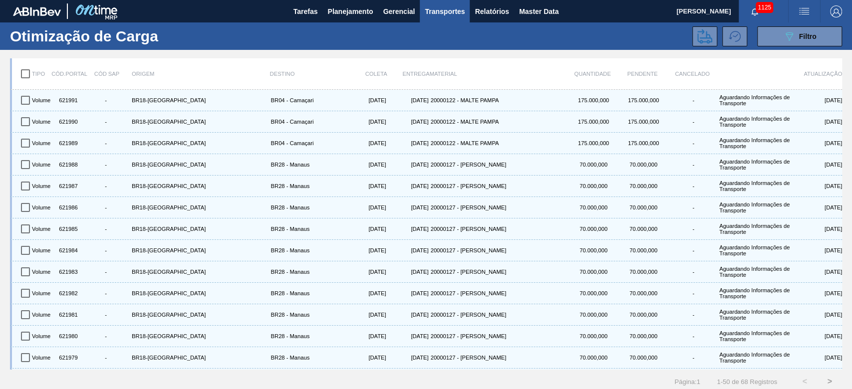
checkbox input "true"
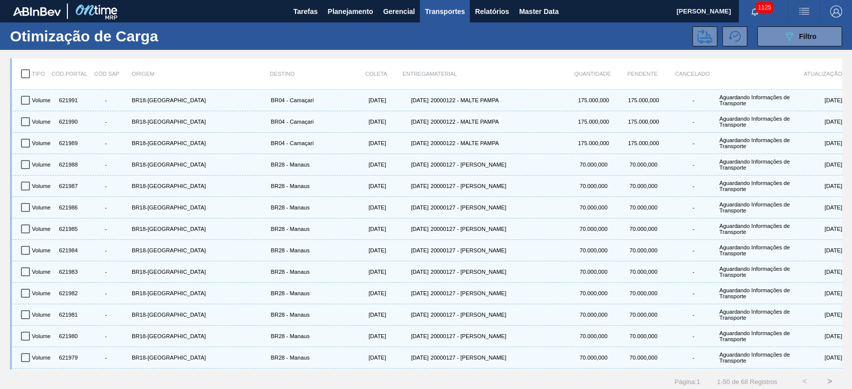
checkbox input "true"
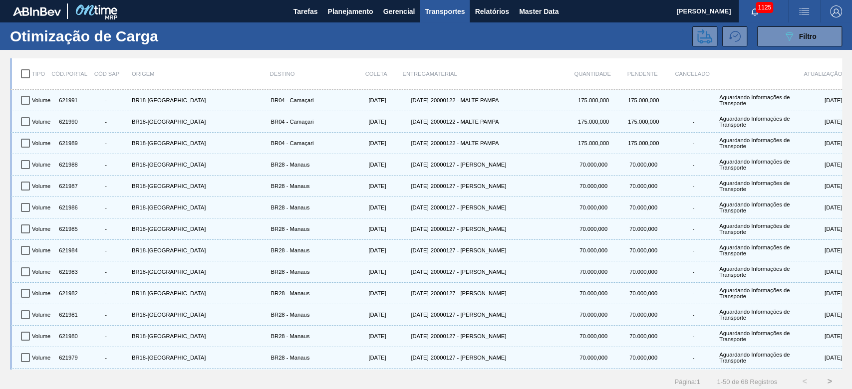
checkbox input "true"
click at [706, 37] on icon at bounding box center [704, 36] width 15 height 15
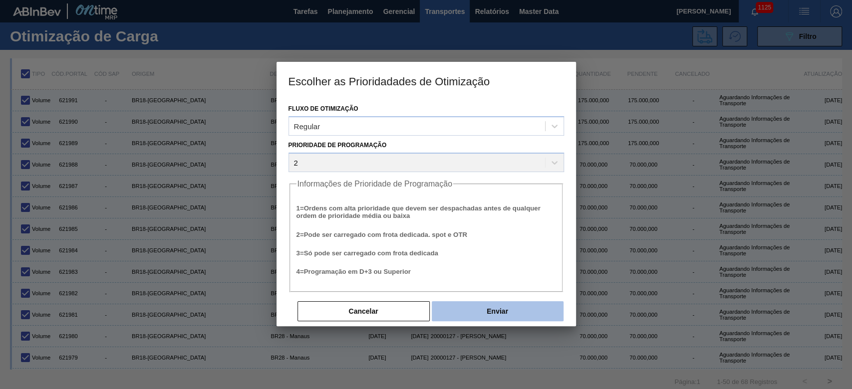
click at [474, 310] on button "Enviar" at bounding box center [498, 311] width 132 height 20
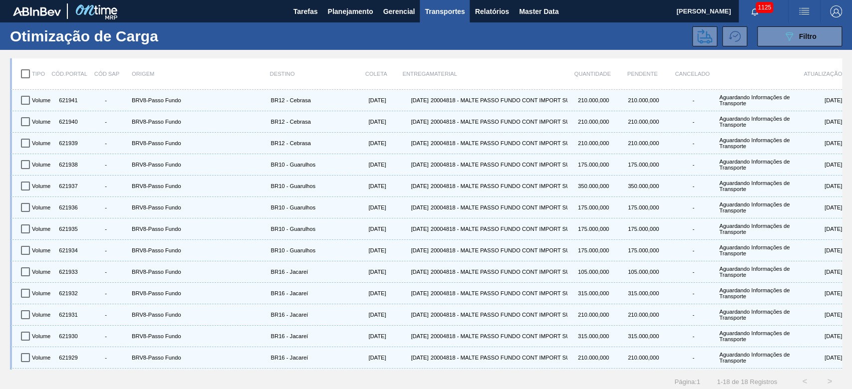
click at [23, 72] on input "checkbox" at bounding box center [25, 73] width 21 height 21
checkbox input "true"
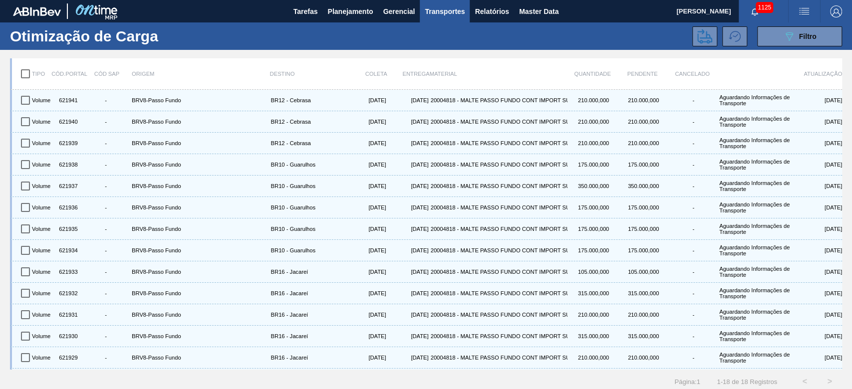
checkbox input "true"
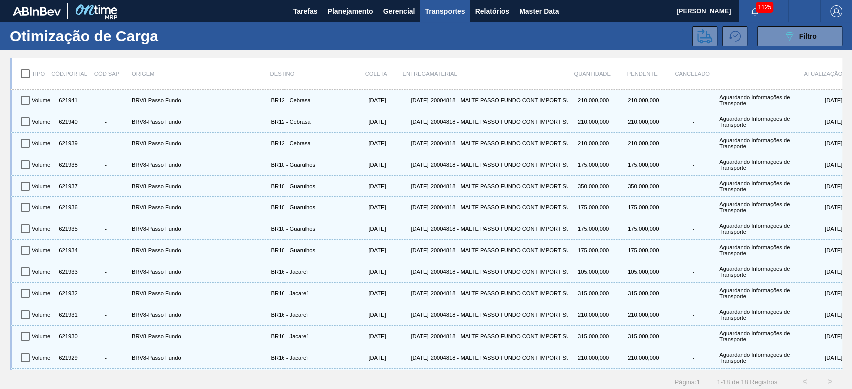
checkbox input "true"
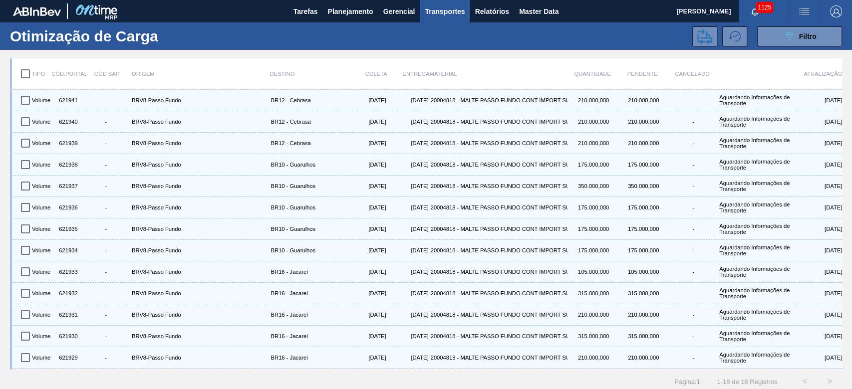
checkbox input "true"
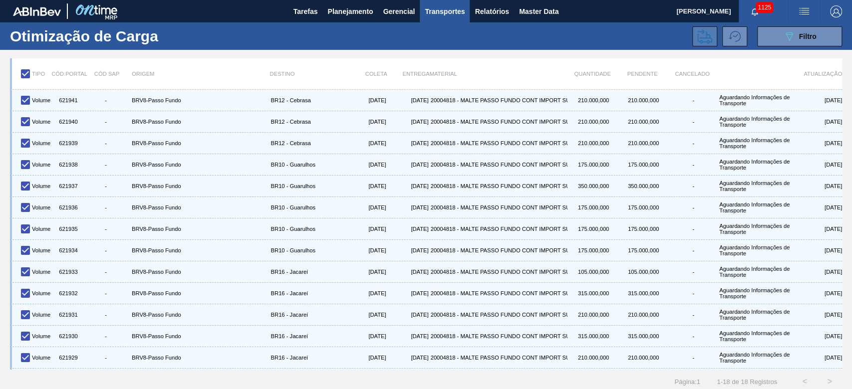
click at [701, 33] on icon at bounding box center [704, 36] width 15 height 14
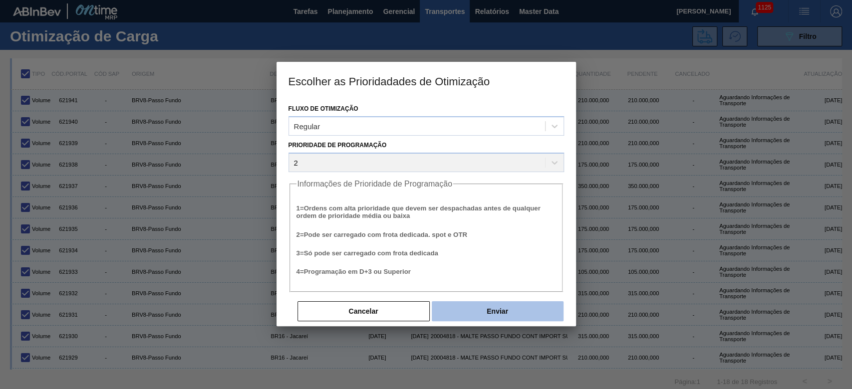
click at [495, 309] on button "Enviar" at bounding box center [498, 311] width 132 height 20
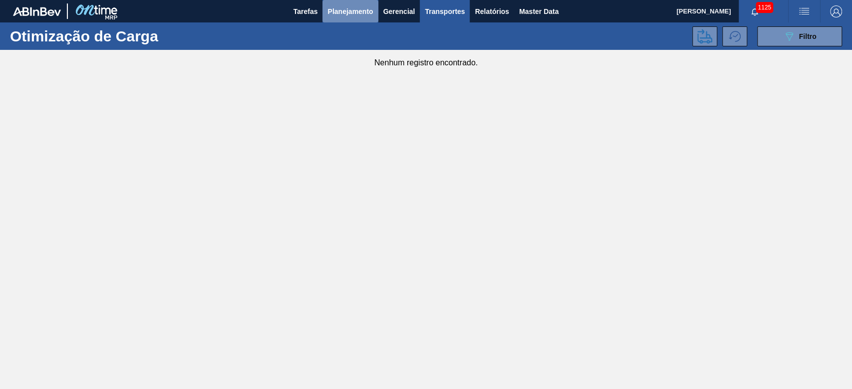
click at [350, 9] on span "Planejamento" at bounding box center [349, 11] width 45 height 12
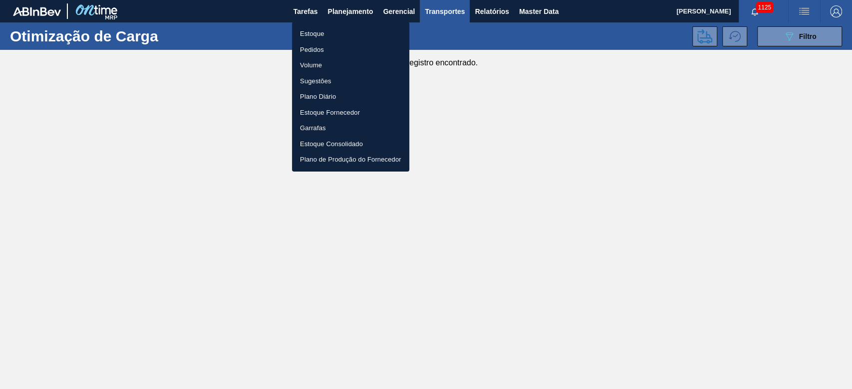
click at [314, 27] on li "Estoque" at bounding box center [350, 34] width 117 height 16
